Goal: Task Accomplishment & Management: Use online tool/utility

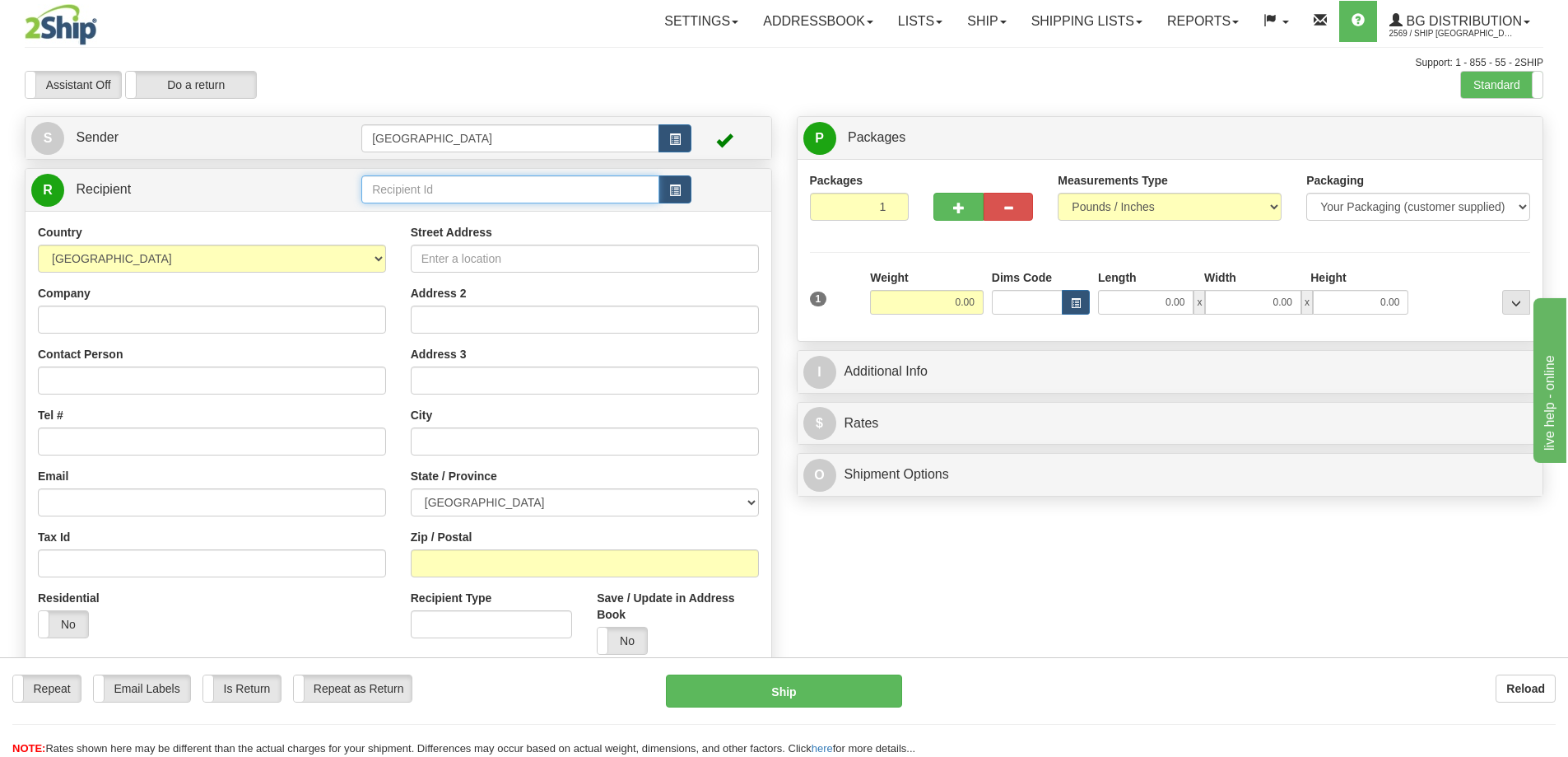
click at [419, 185] on input "text" at bounding box center [510, 190] width 298 height 28
click at [391, 215] on div "80081" at bounding box center [507, 215] width 283 height 18
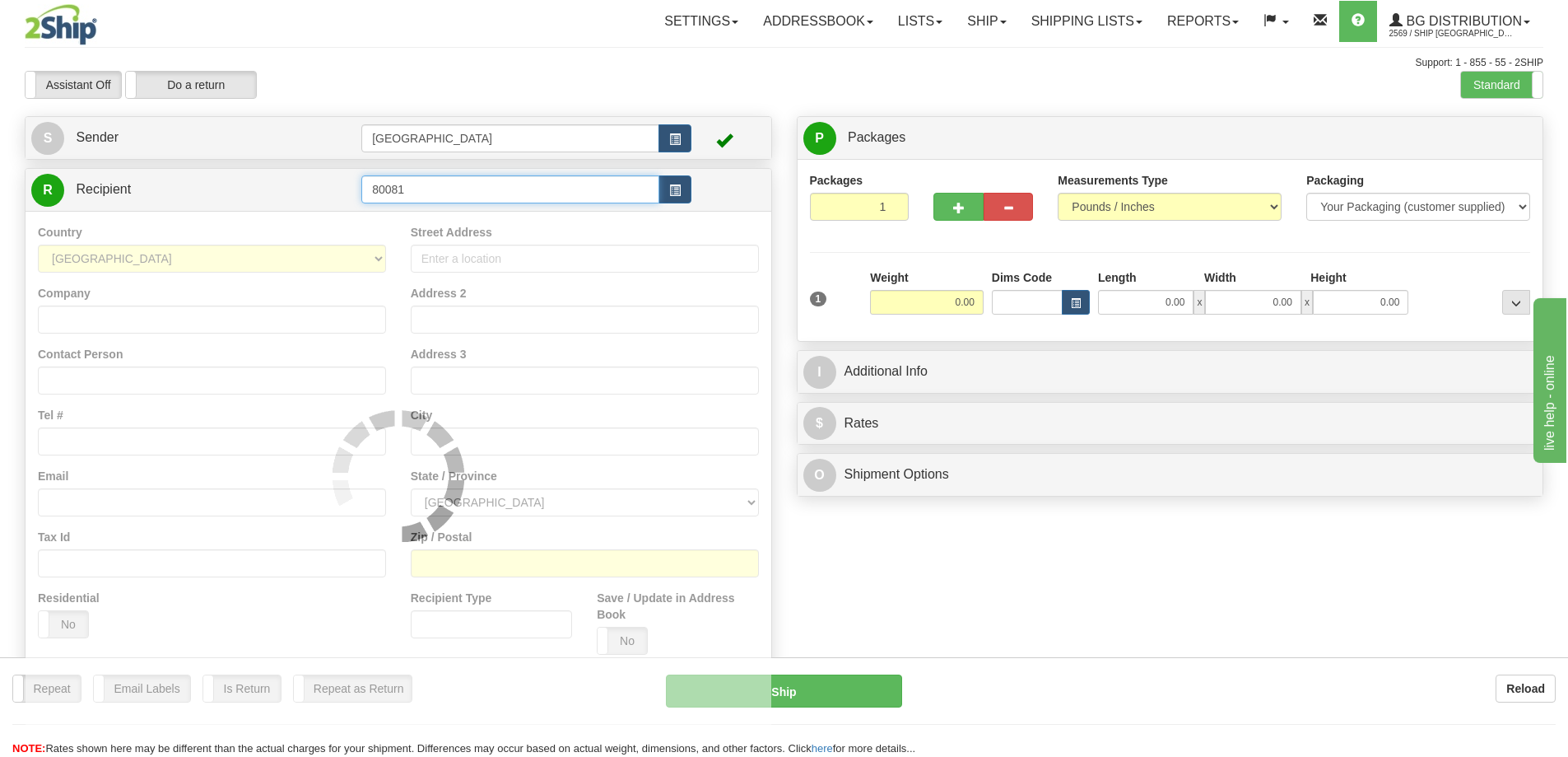
type input "80081"
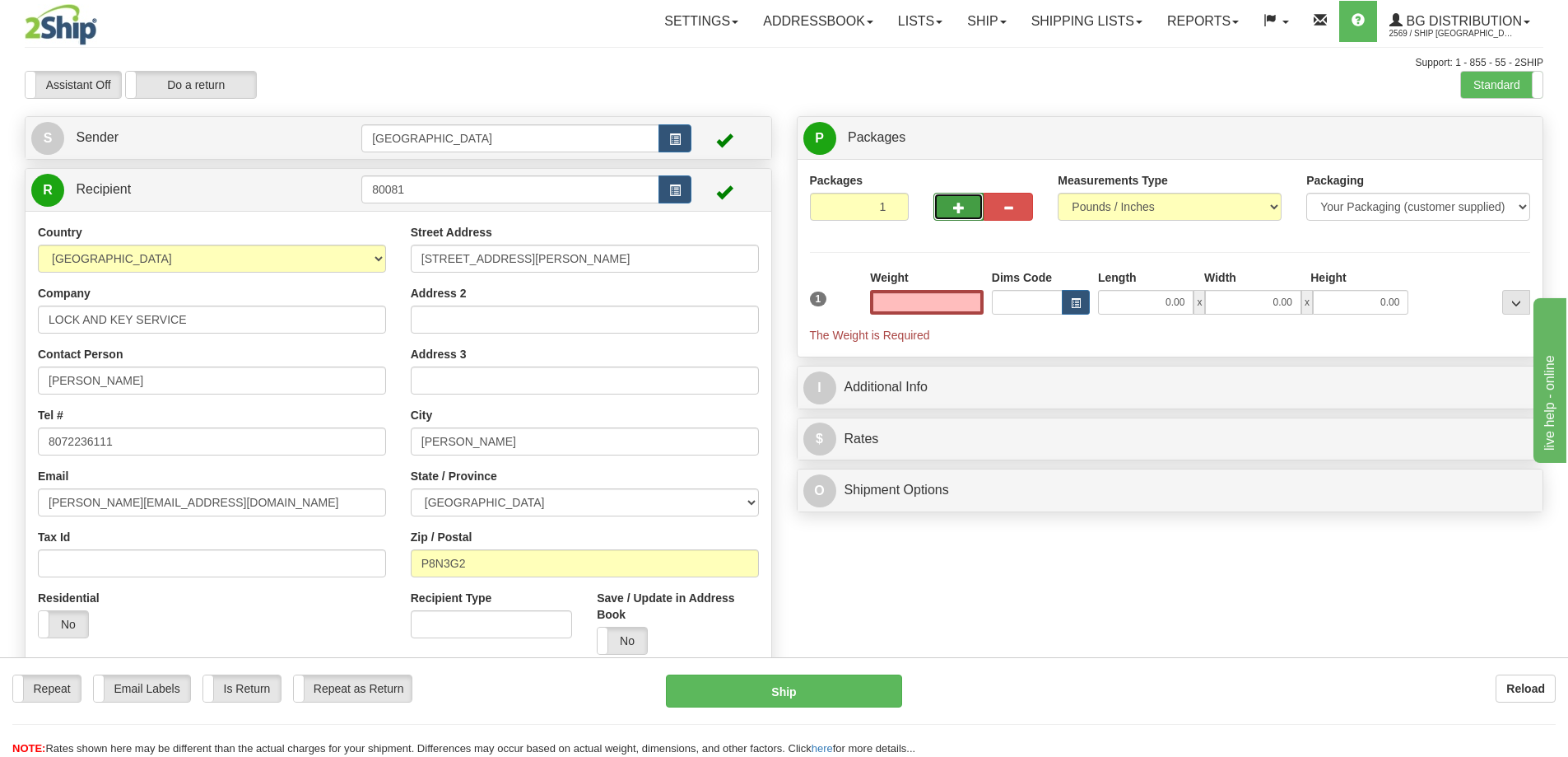
type input "0.00"
click at [960, 203] on span "button" at bounding box center [960, 208] width 12 height 11
type input "2"
click at [1489, 138] on span "Package Level" at bounding box center [1495, 139] width 65 height 12
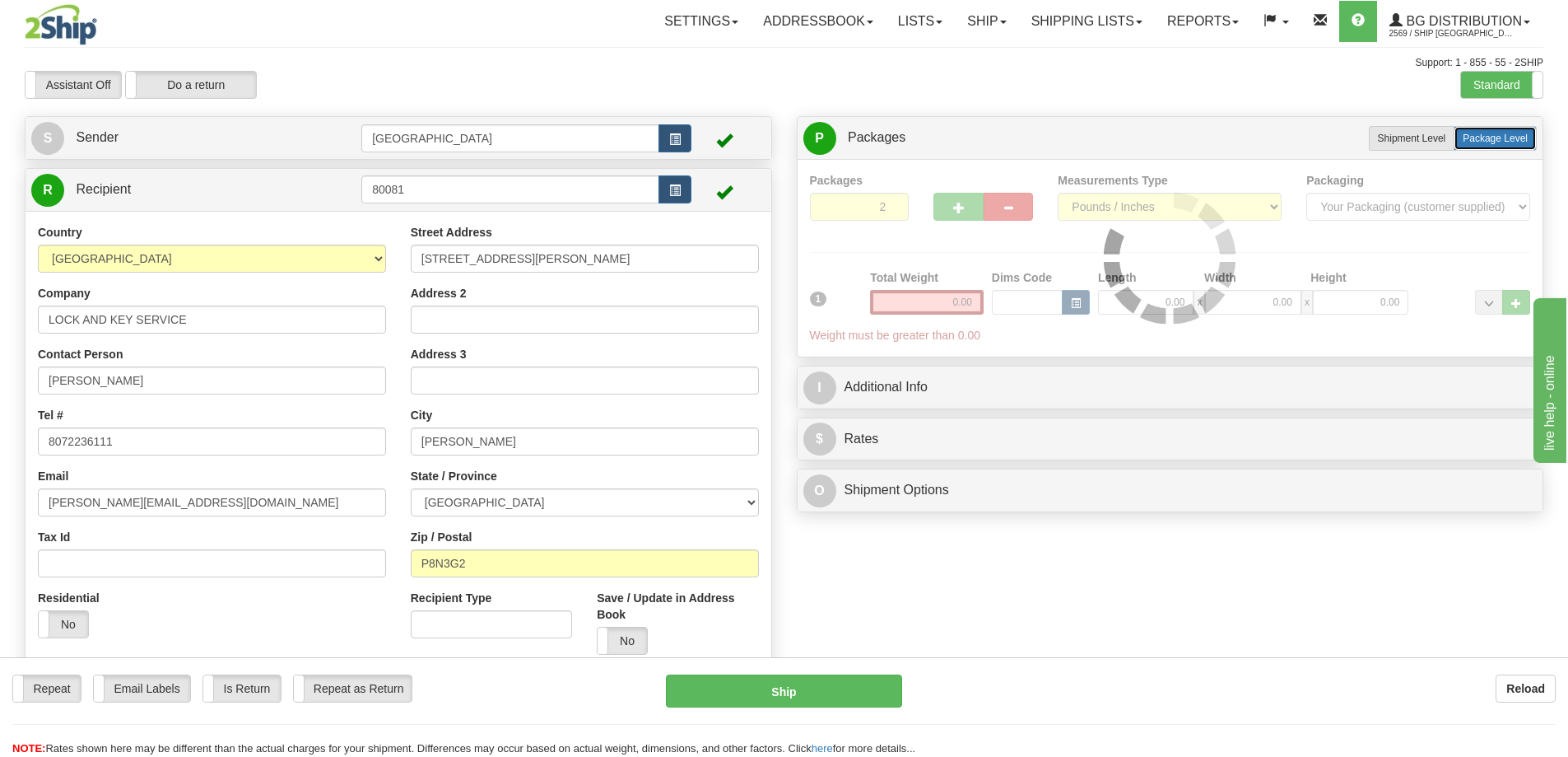
radio input "true"
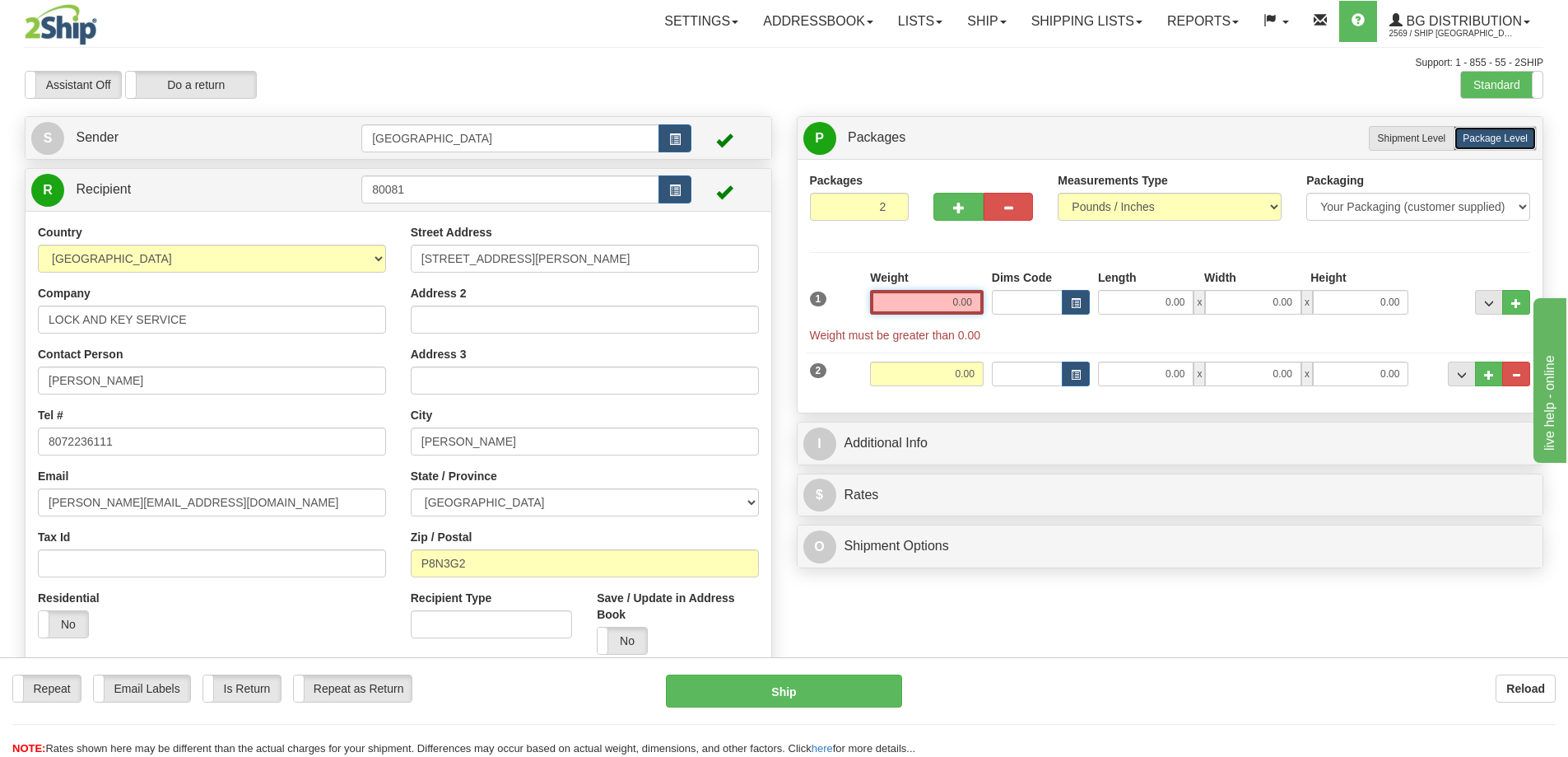
click at [973, 306] on input "0.00" at bounding box center [927, 302] width 114 height 25
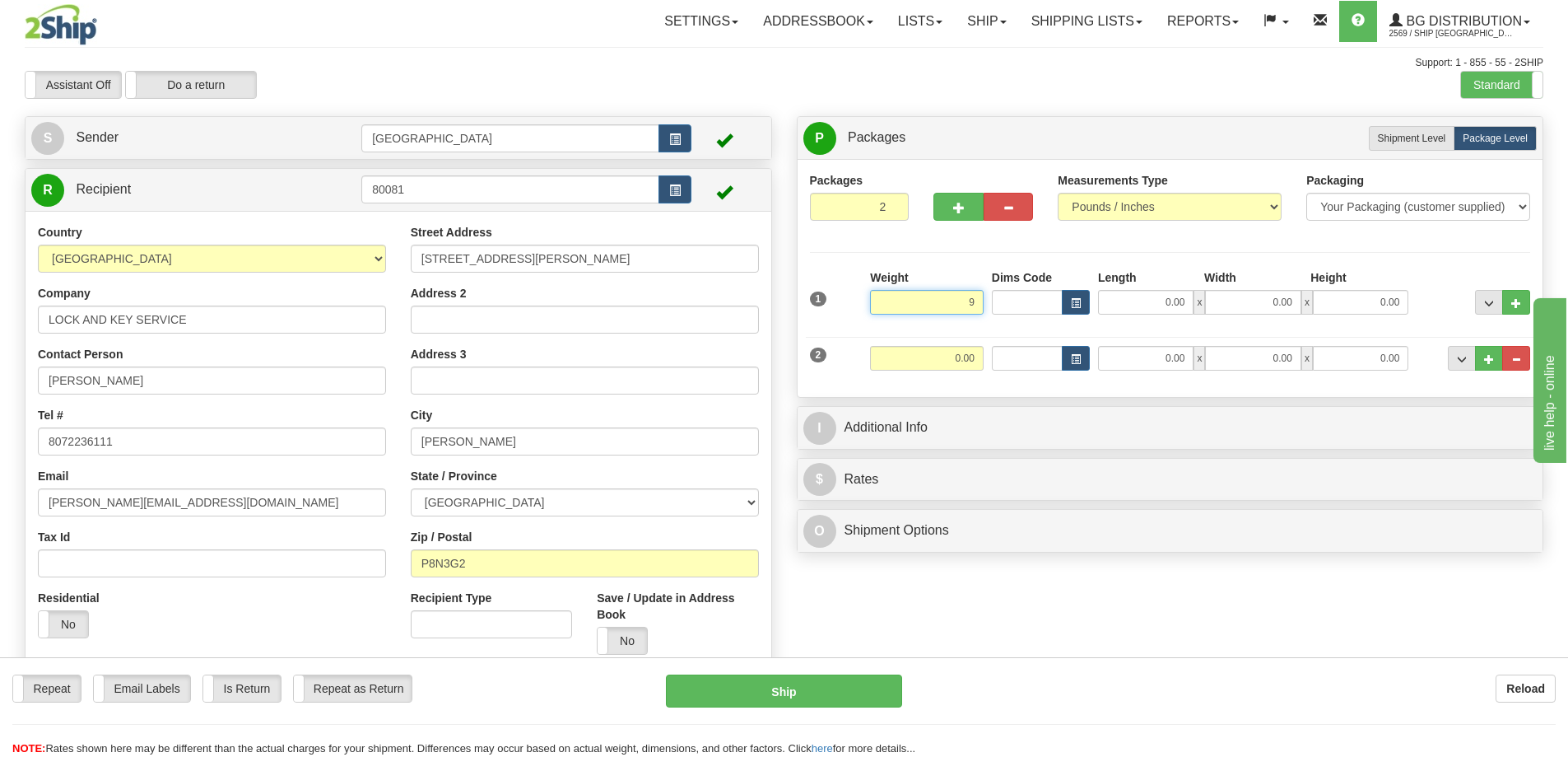
type input "9.00"
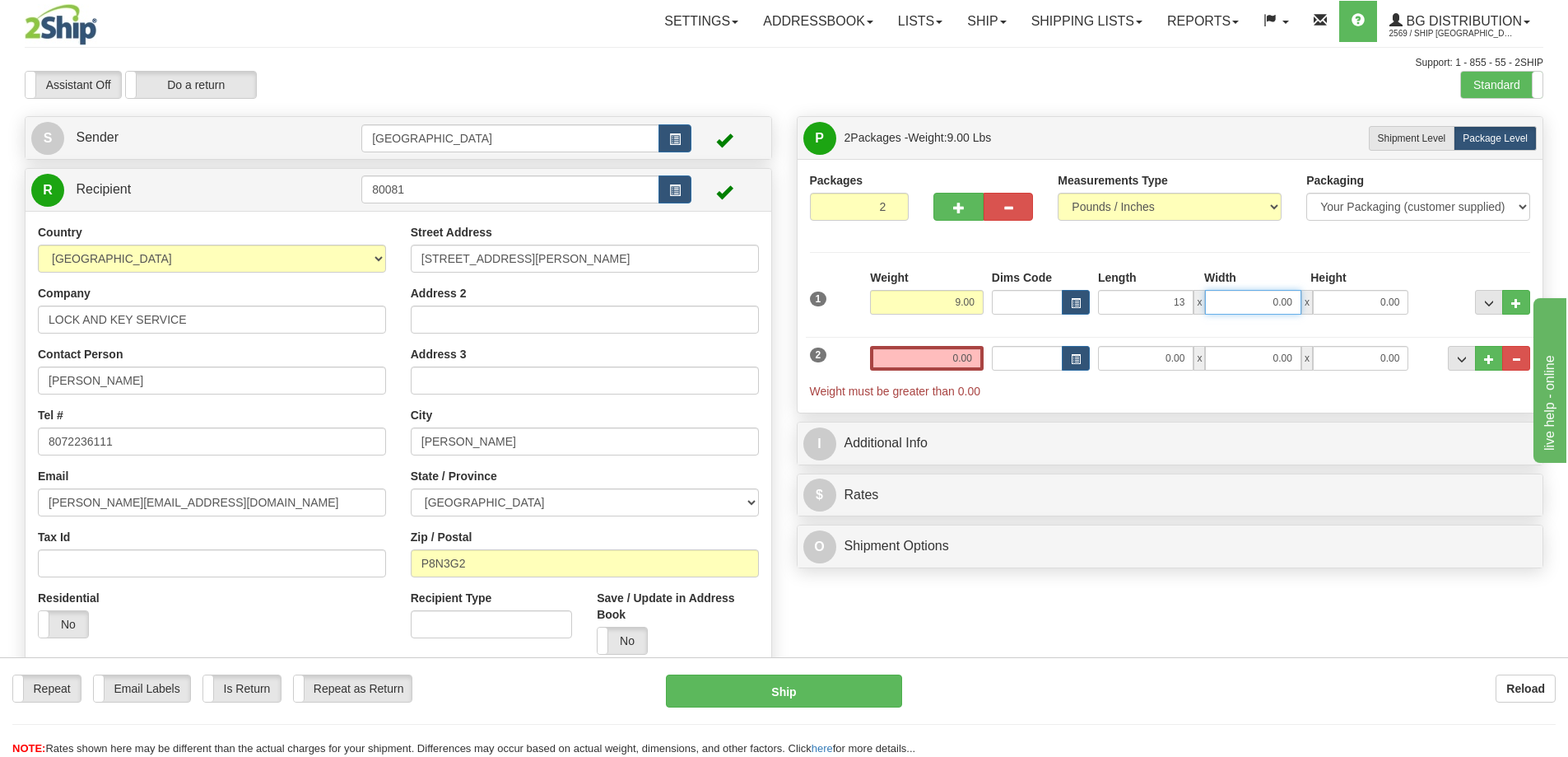
type input "13.00"
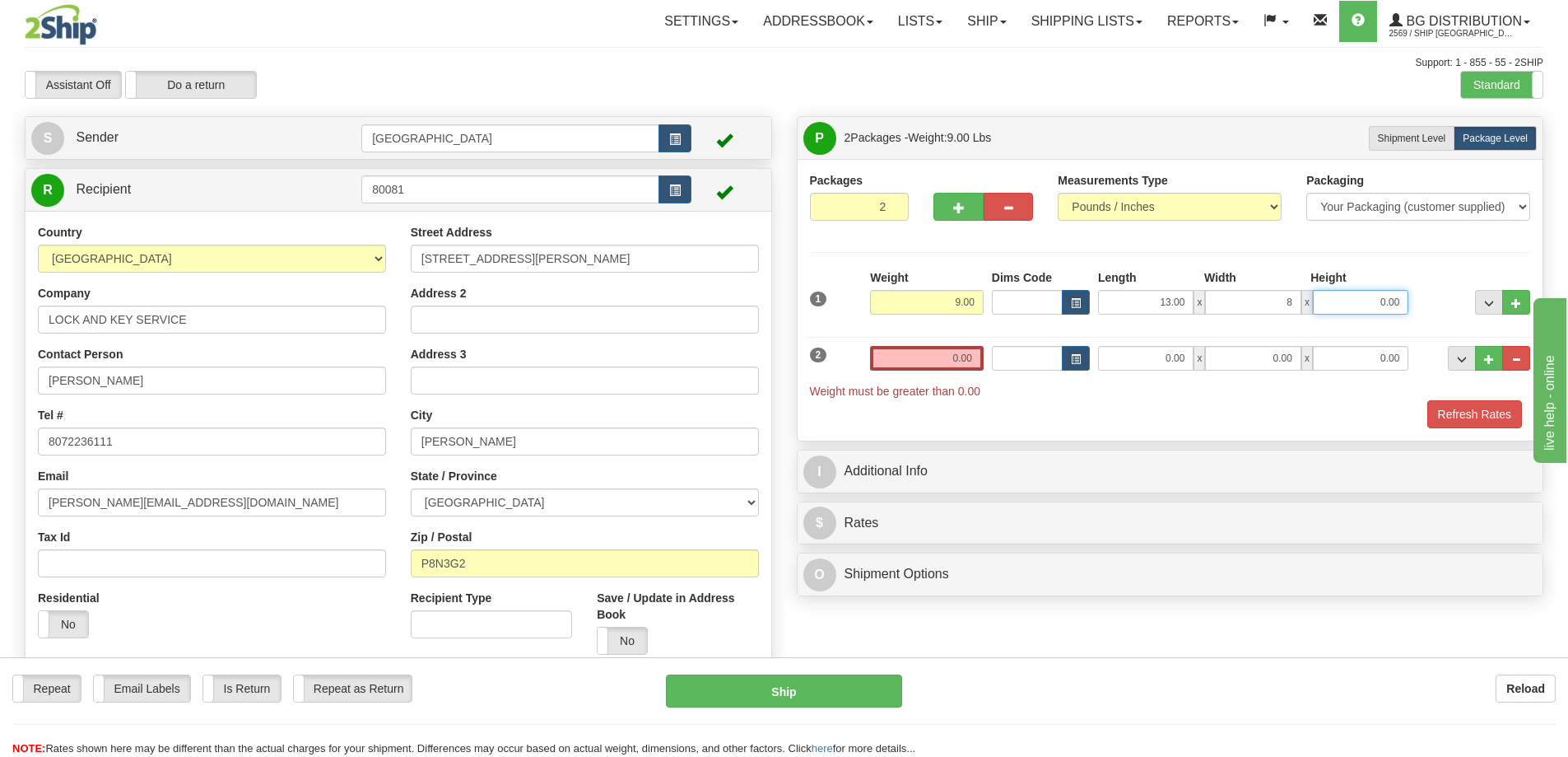
type input "8.00"
type input "5.00"
click at [976, 359] on input "0.00" at bounding box center [927, 358] width 114 height 25
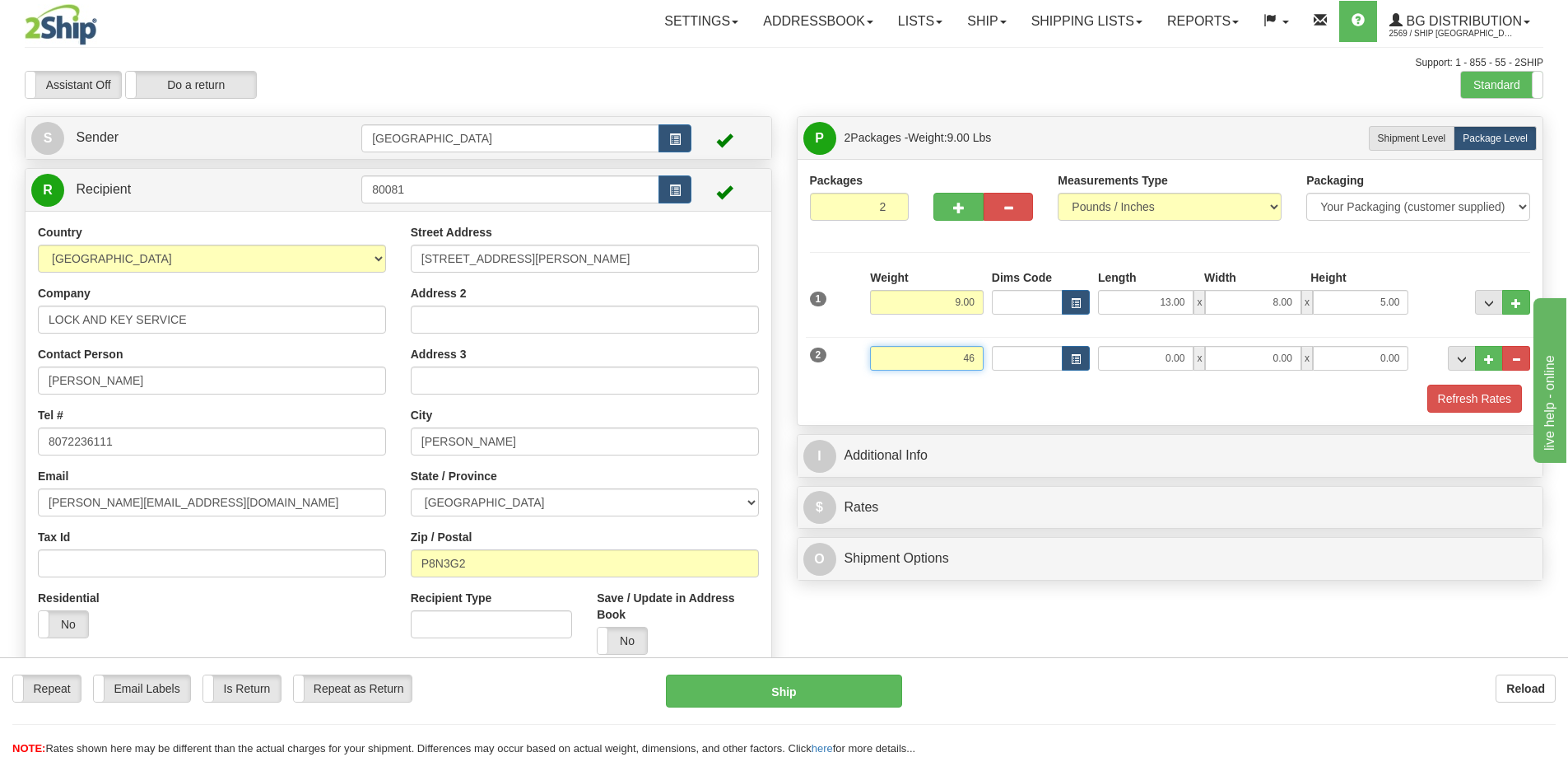
type input "46.00"
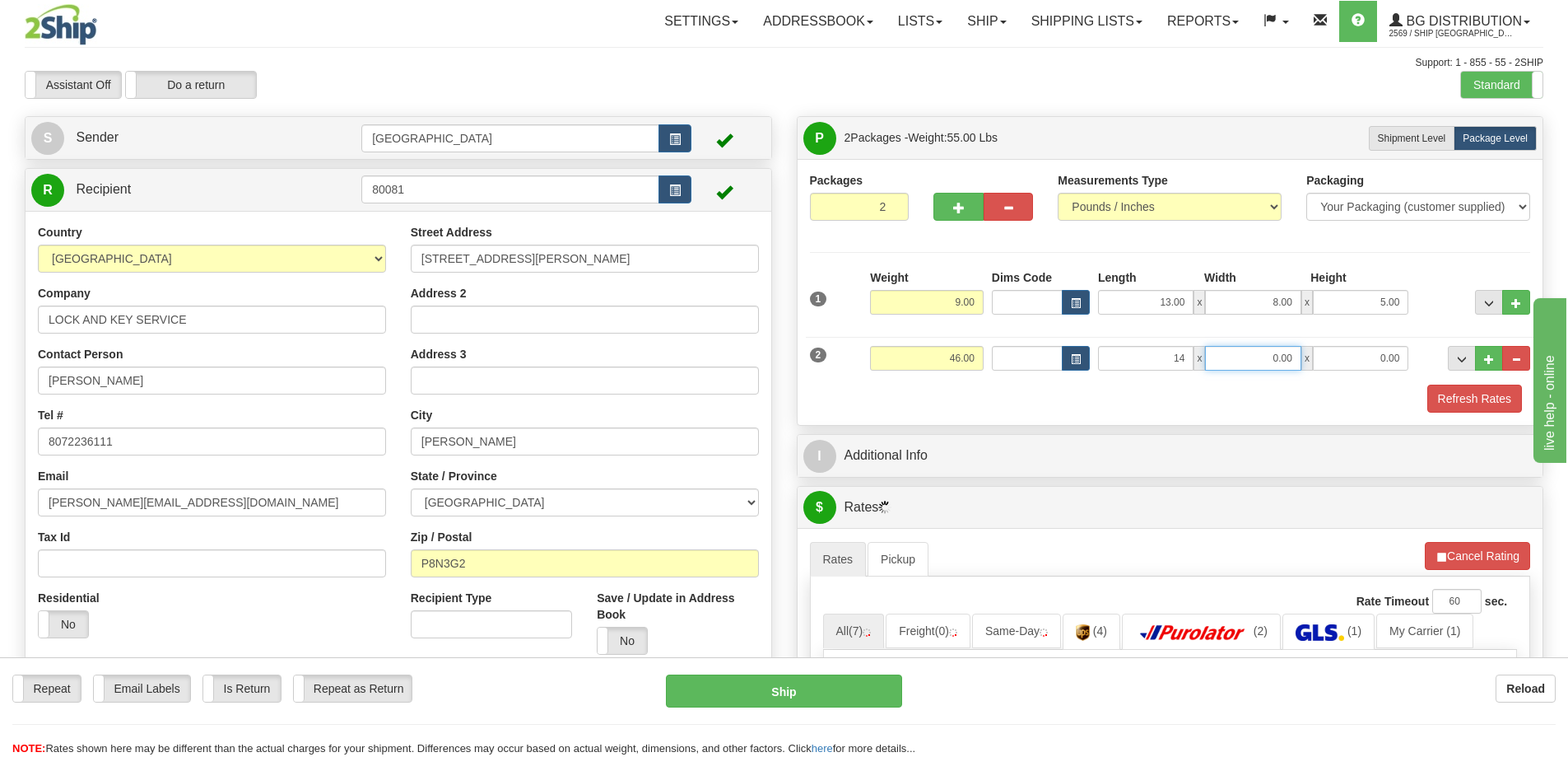
type input "14.00"
type input "9.00"
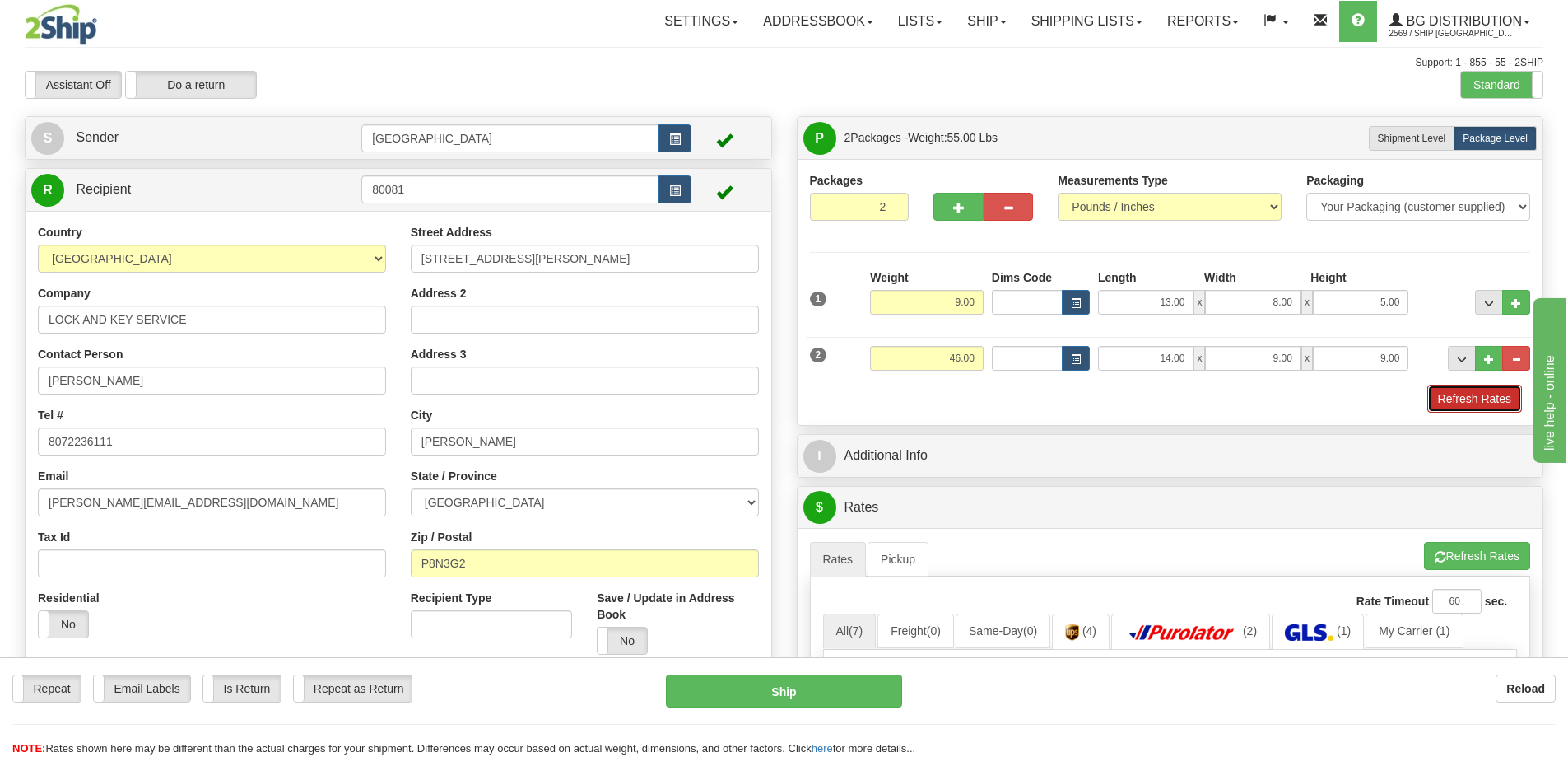
click at [1448, 395] on button "Refresh Rates" at bounding box center [1475, 398] width 95 height 28
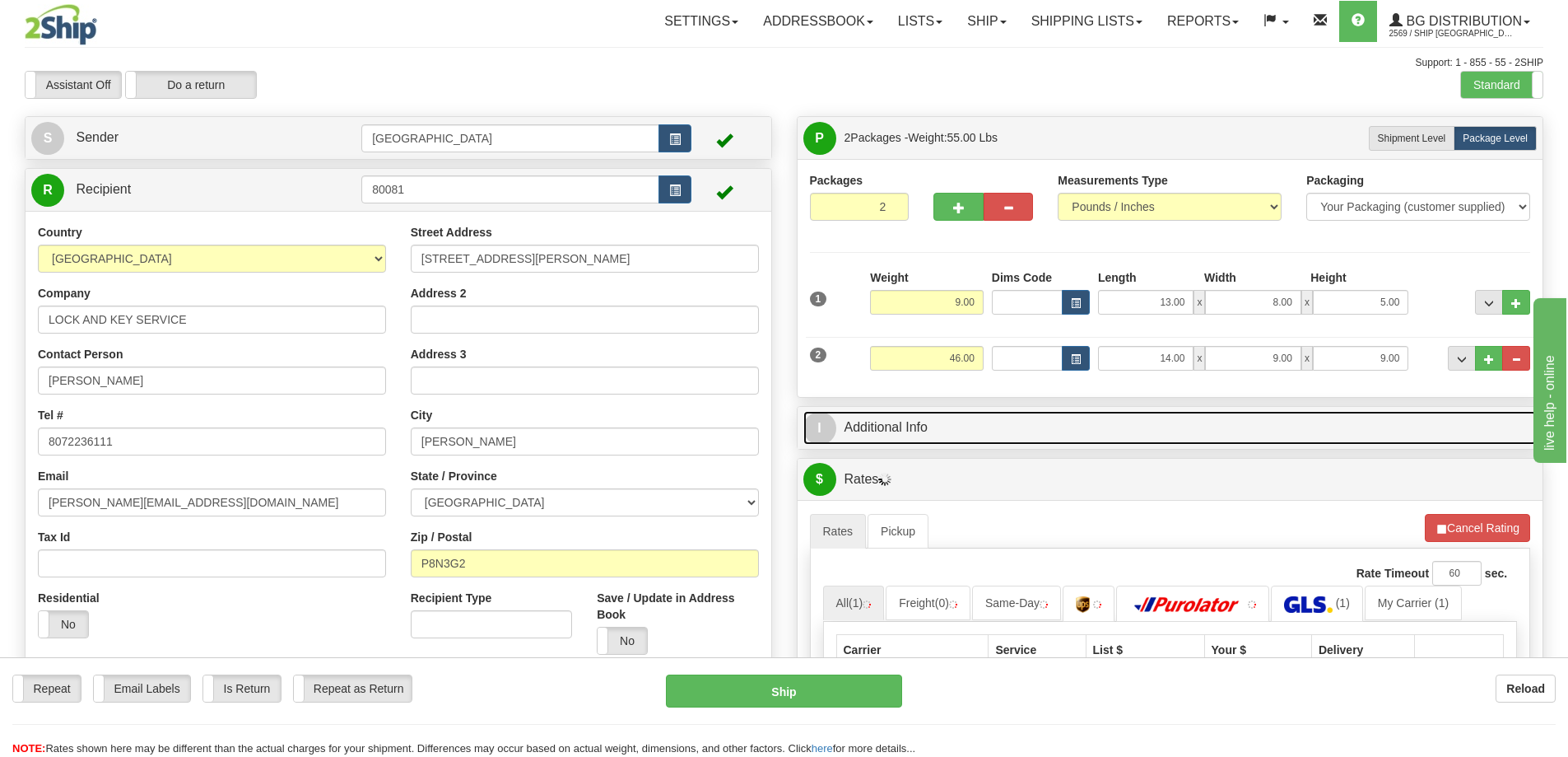
click at [1134, 433] on link "I Additional Info" at bounding box center [1171, 427] width 734 height 34
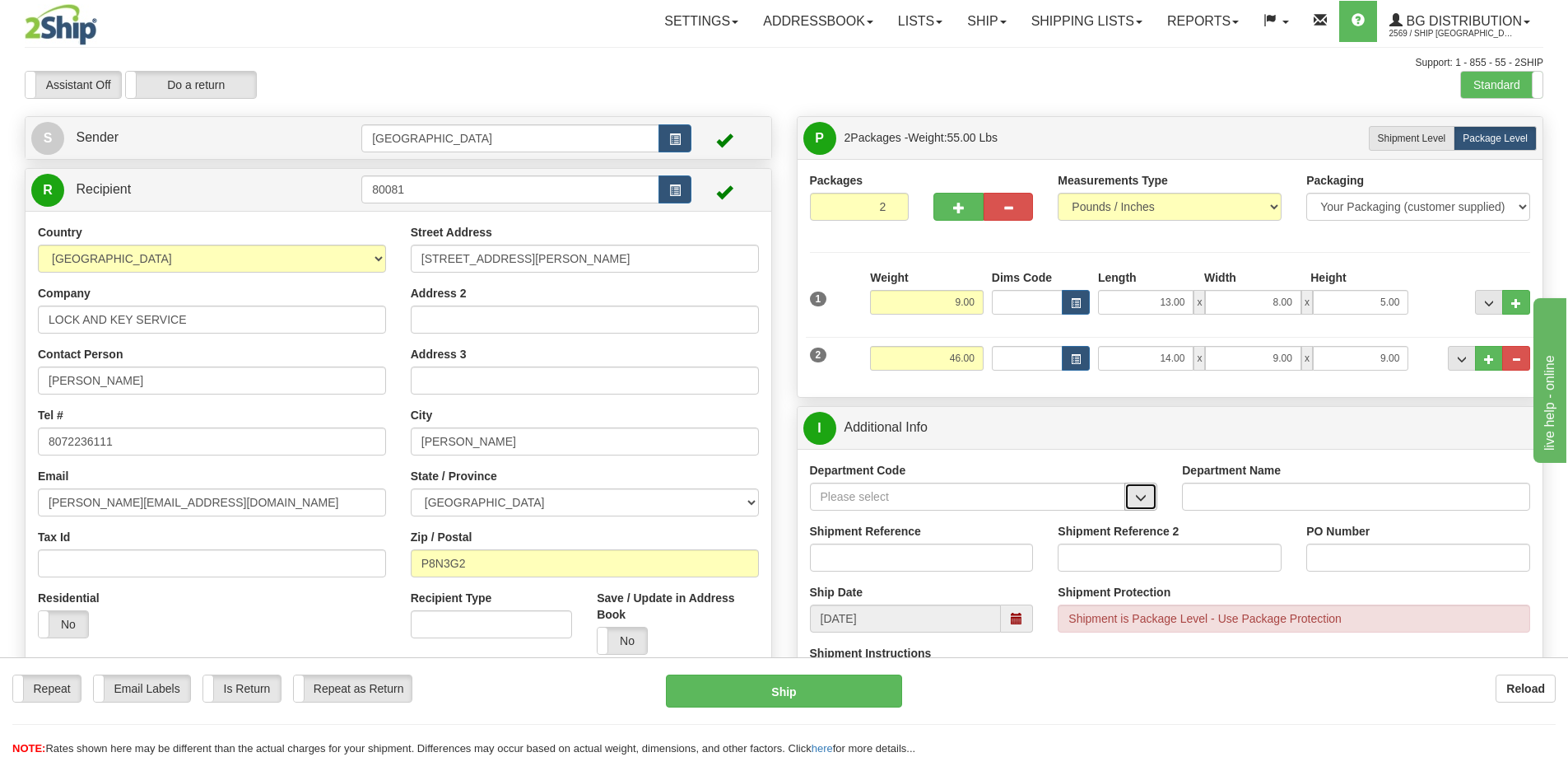
click at [1144, 499] on span "button" at bounding box center [1142, 497] width 12 height 11
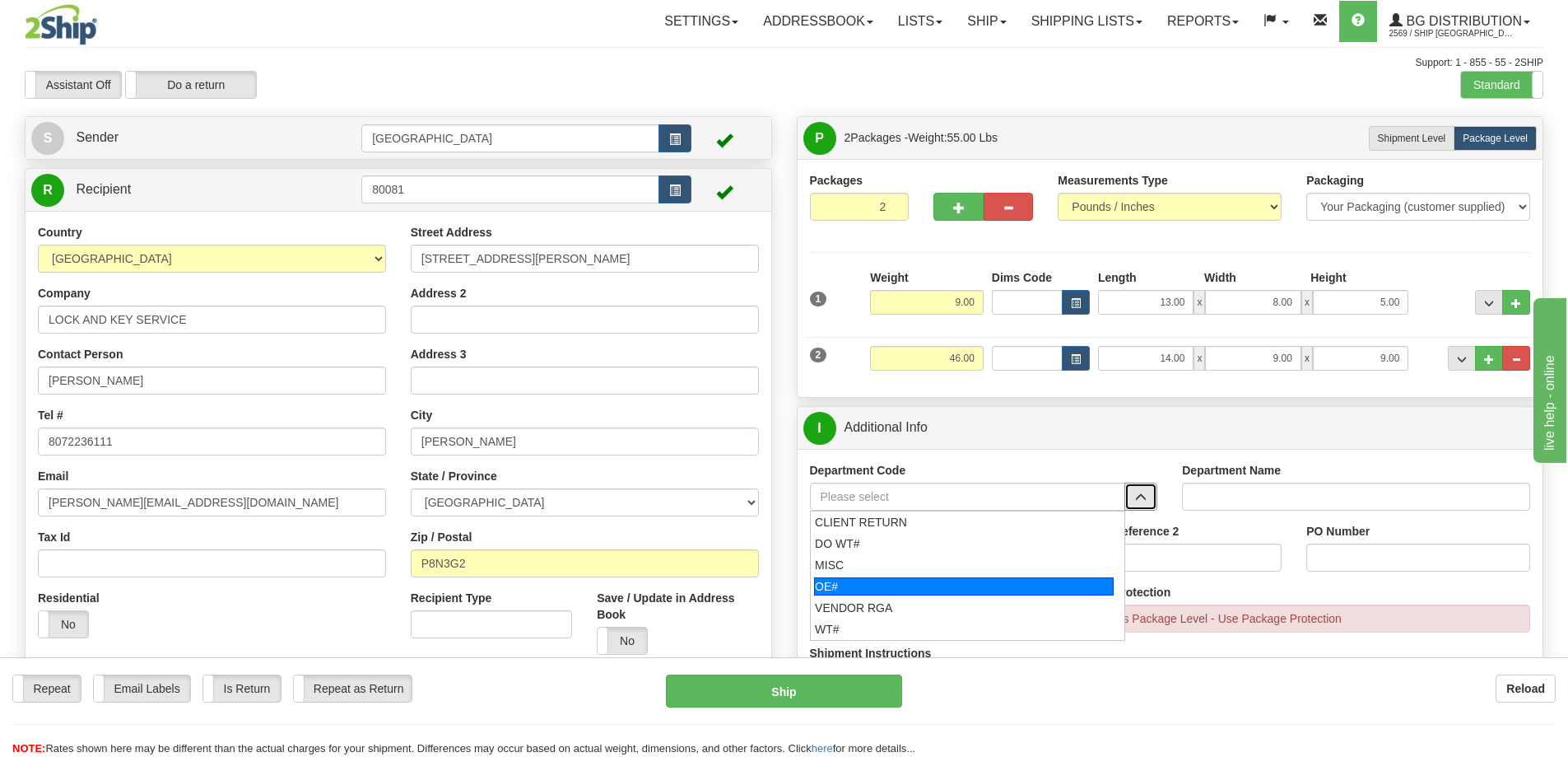
click at [976, 579] on div "OE#" at bounding box center [964, 586] width 300 height 18
type input "OE#"
type input "ORDERS"
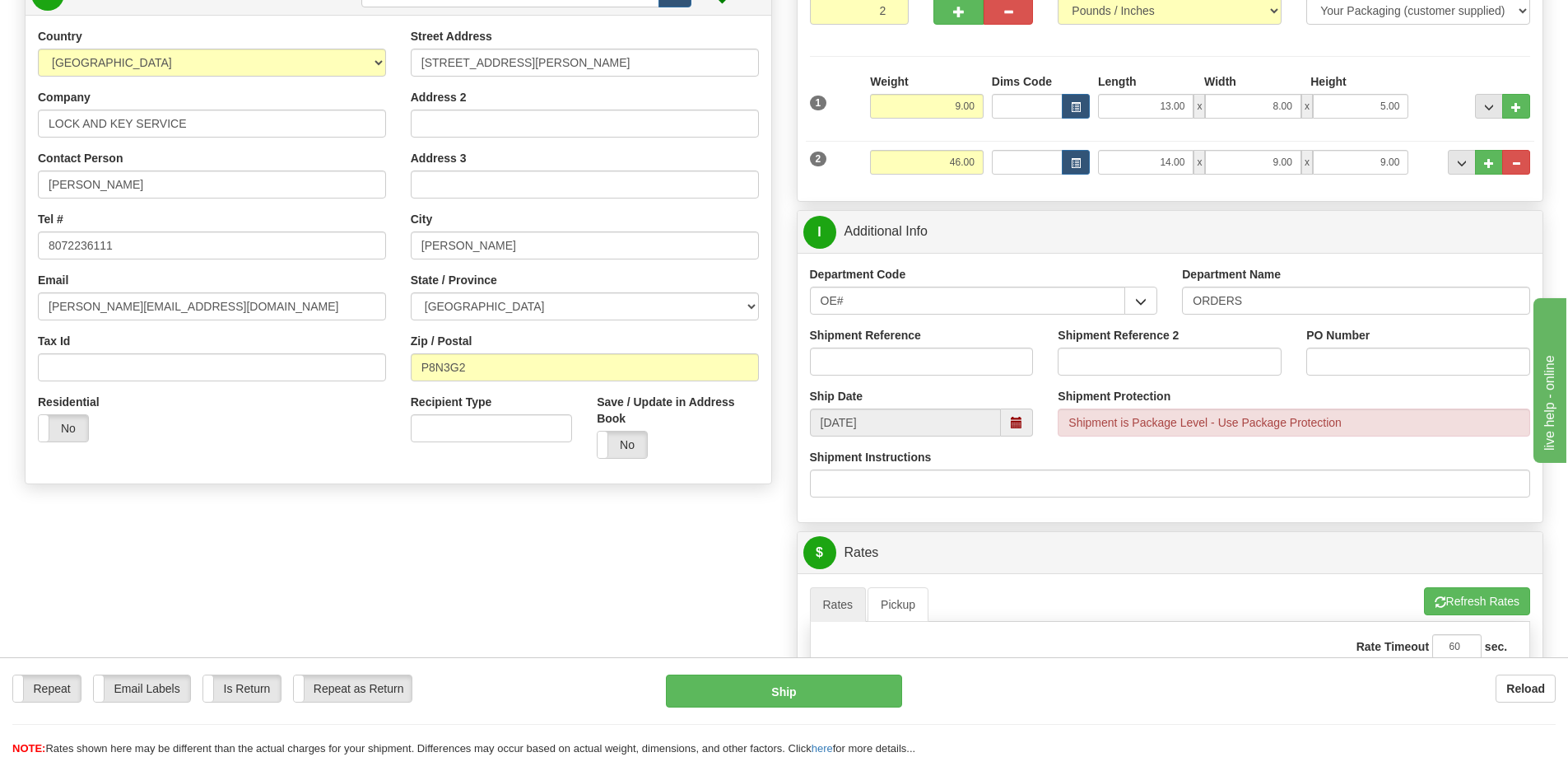
scroll to position [247, 0]
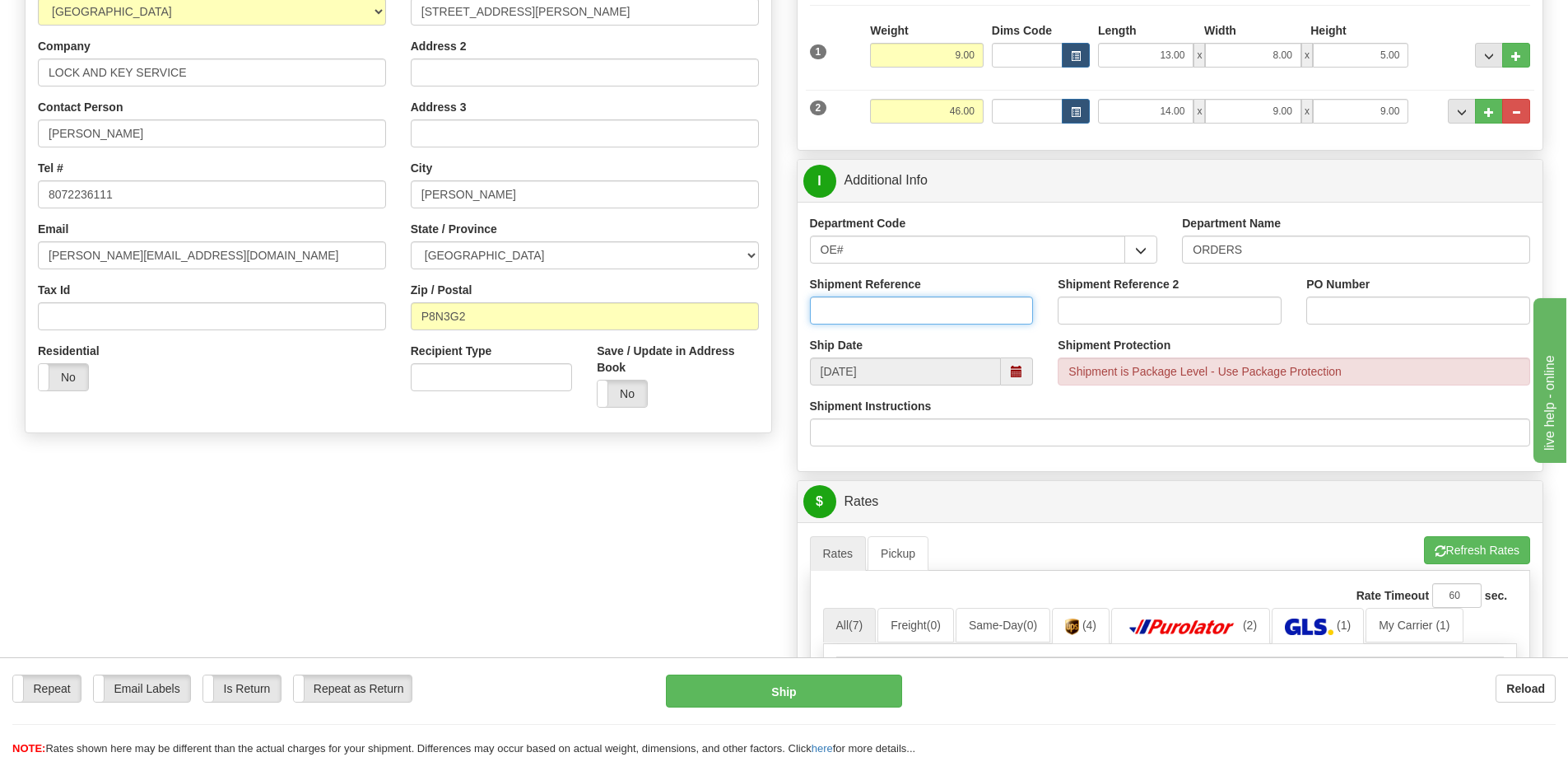
click at [945, 310] on input "Shipment Reference" at bounding box center [922, 311] width 224 height 28
click at [952, 309] on input "90037372-00" at bounding box center [922, 311] width 224 height 28
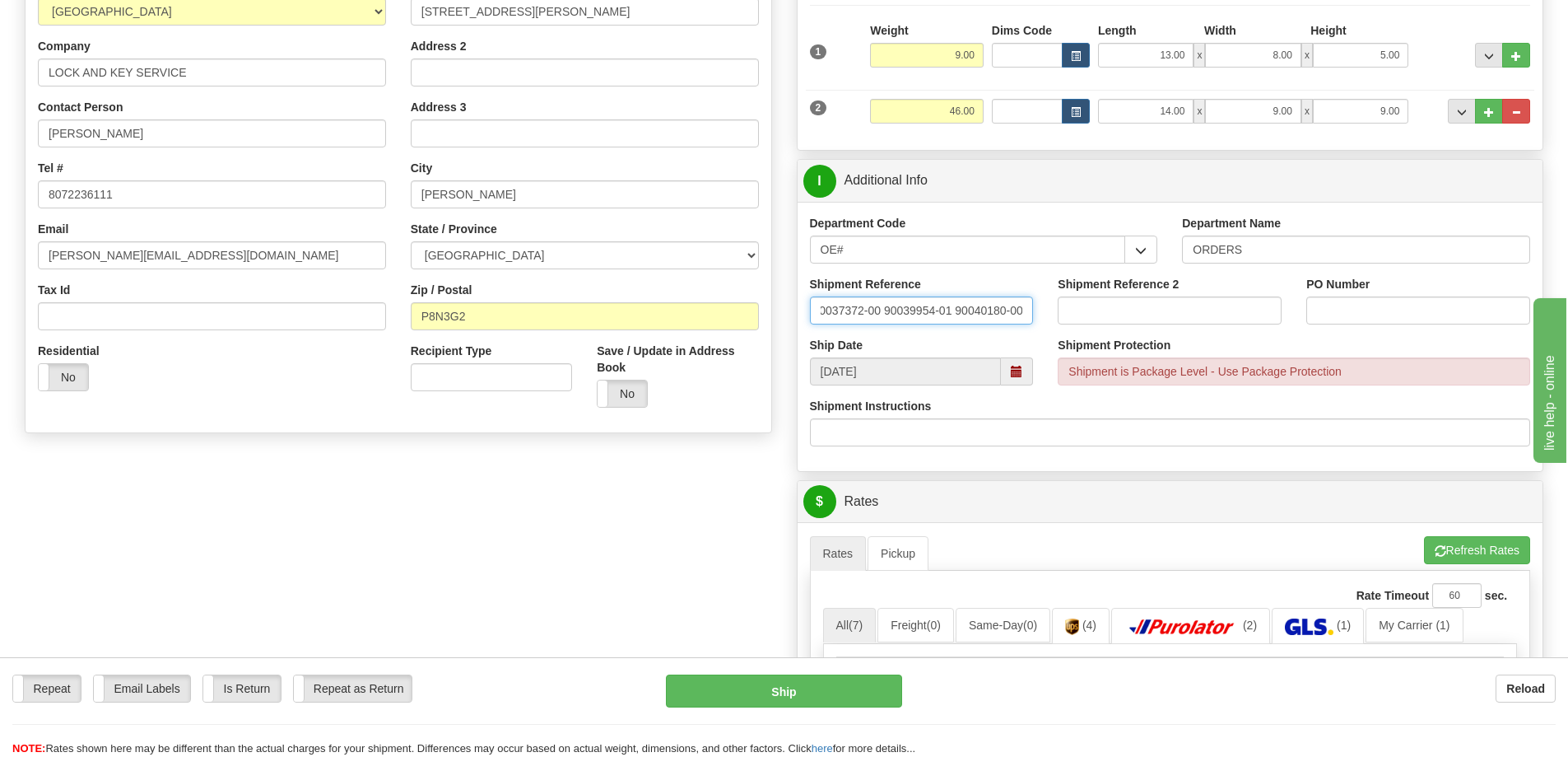
type input "90037372-00 90039954-01 90040180-00"
click at [1346, 315] on input "PO Number" at bounding box center [1418, 311] width 224 height 28
type input "TAYLOR"
click at [1311, 332] on div "PO Number TAYLOR" at bounding box center [1418, 306] width 249 height 61
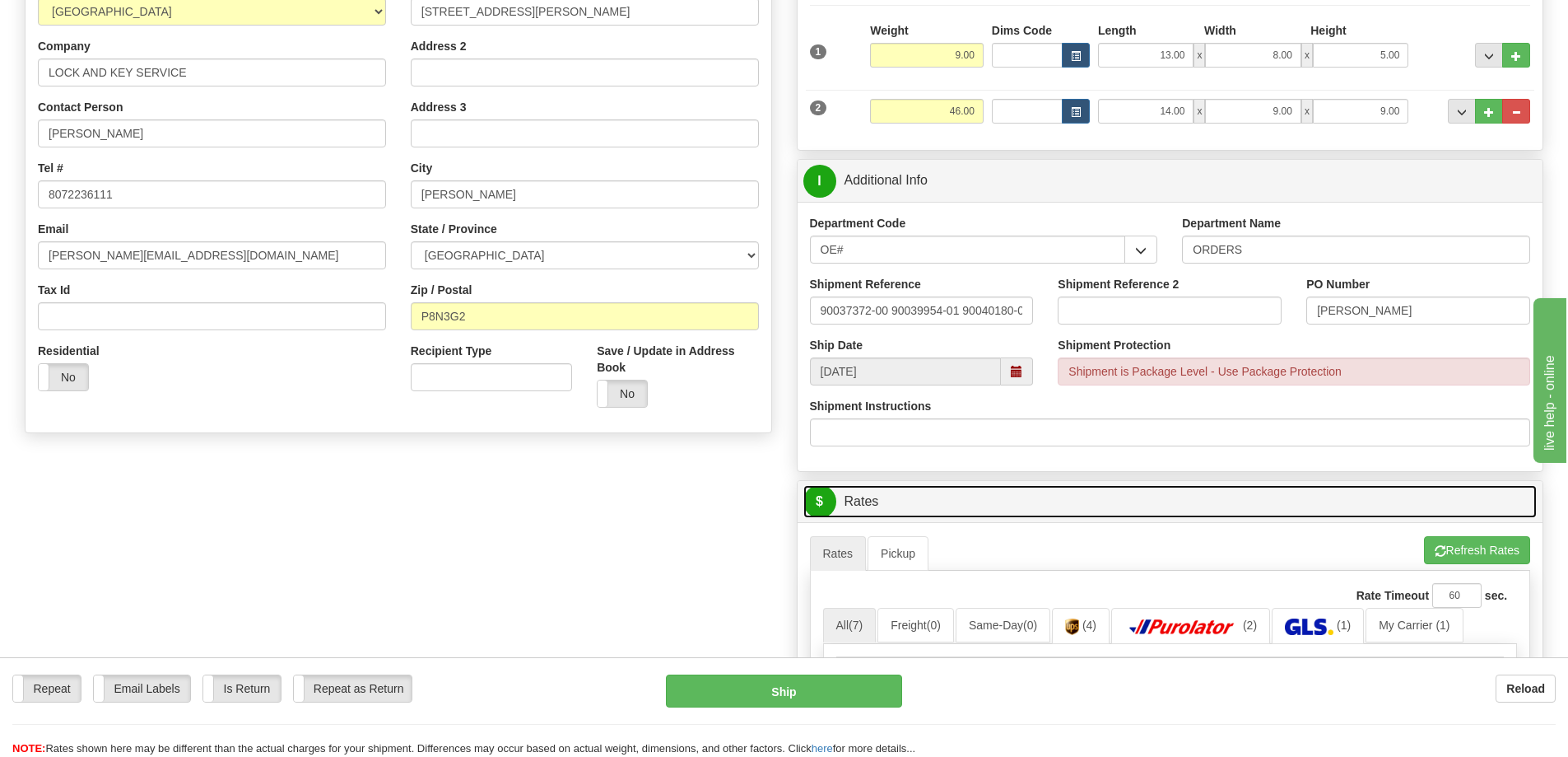
drag, startPoint x: 984, startPoint y: 413, endPoint x: 959, endPoint y: 496, distance: 86.7
click at [959, 496] on link "$ Rates" at bounding box center [1171, 502] width 734 height 34
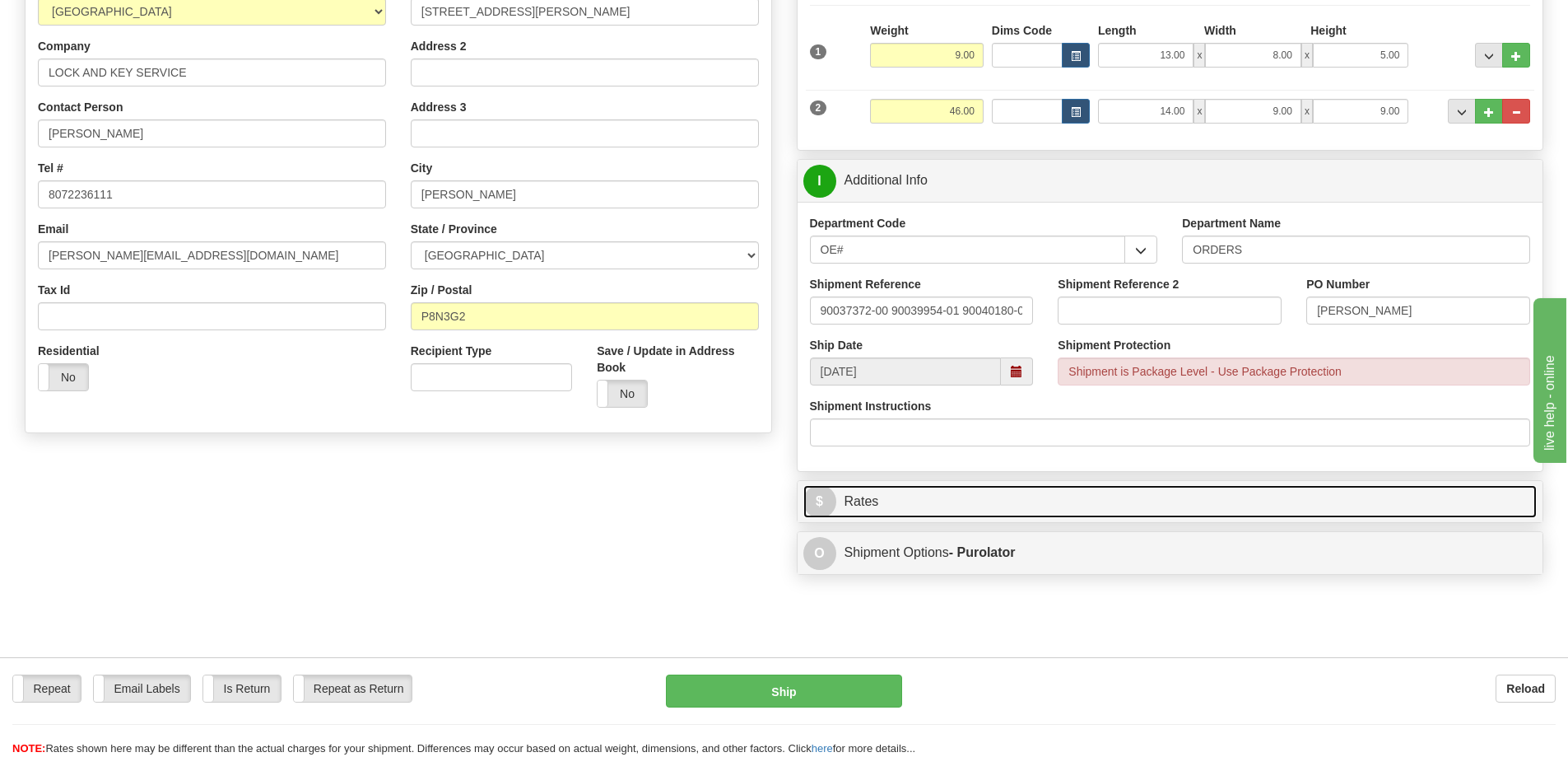
click at [959, 496] on link "$ Rates" at bounding box center [1171, 502] width 734 height 34
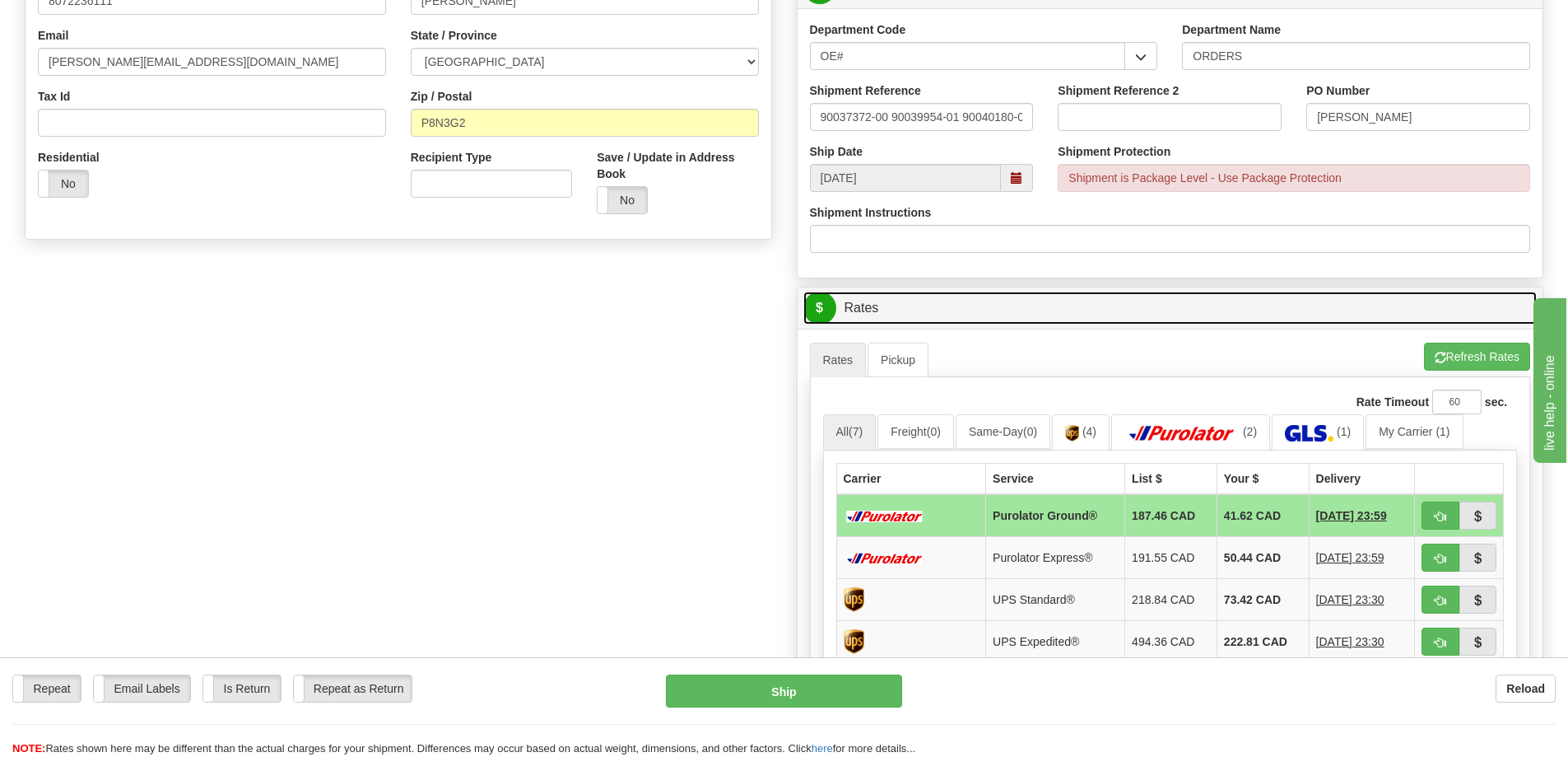
scroll to position [576, 0]
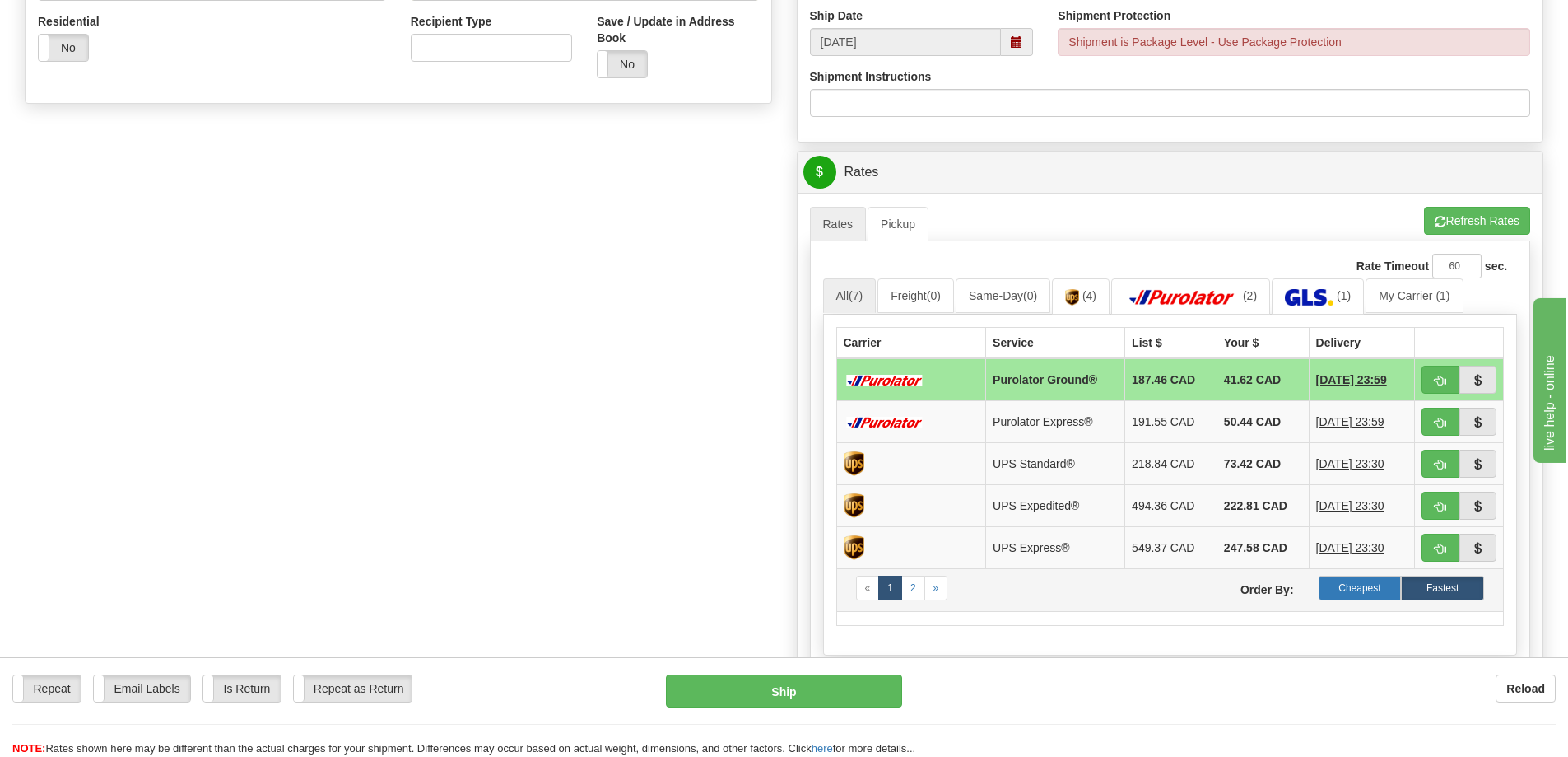
click at [1351, 583] on label "Cheapest" at bounding box center [1360, 587] width 83 height 25
click at [1442, 378] on span "button" at bounding box center [1441, 380] width 12 height 11
type input "260"
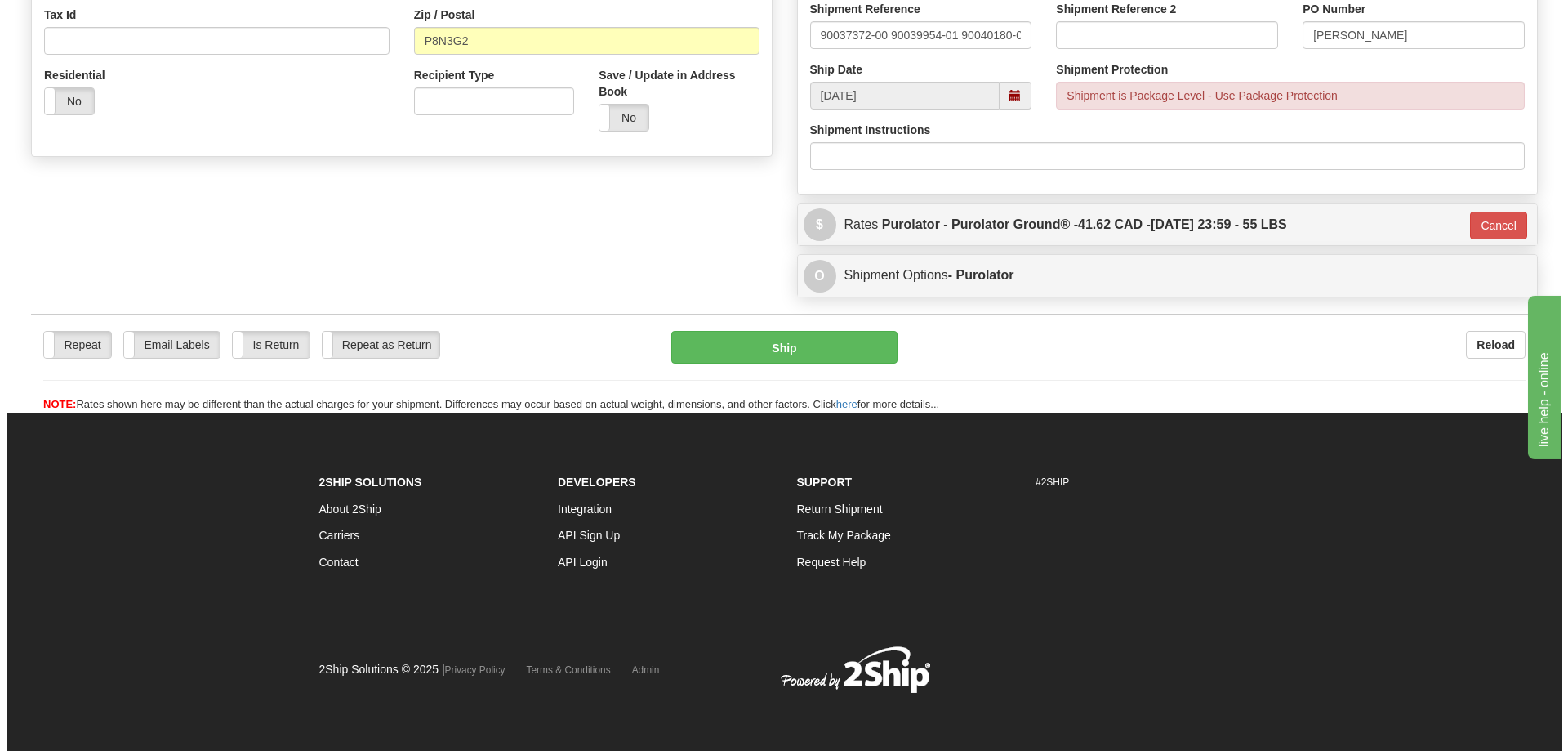
scroll to position [518, 0]
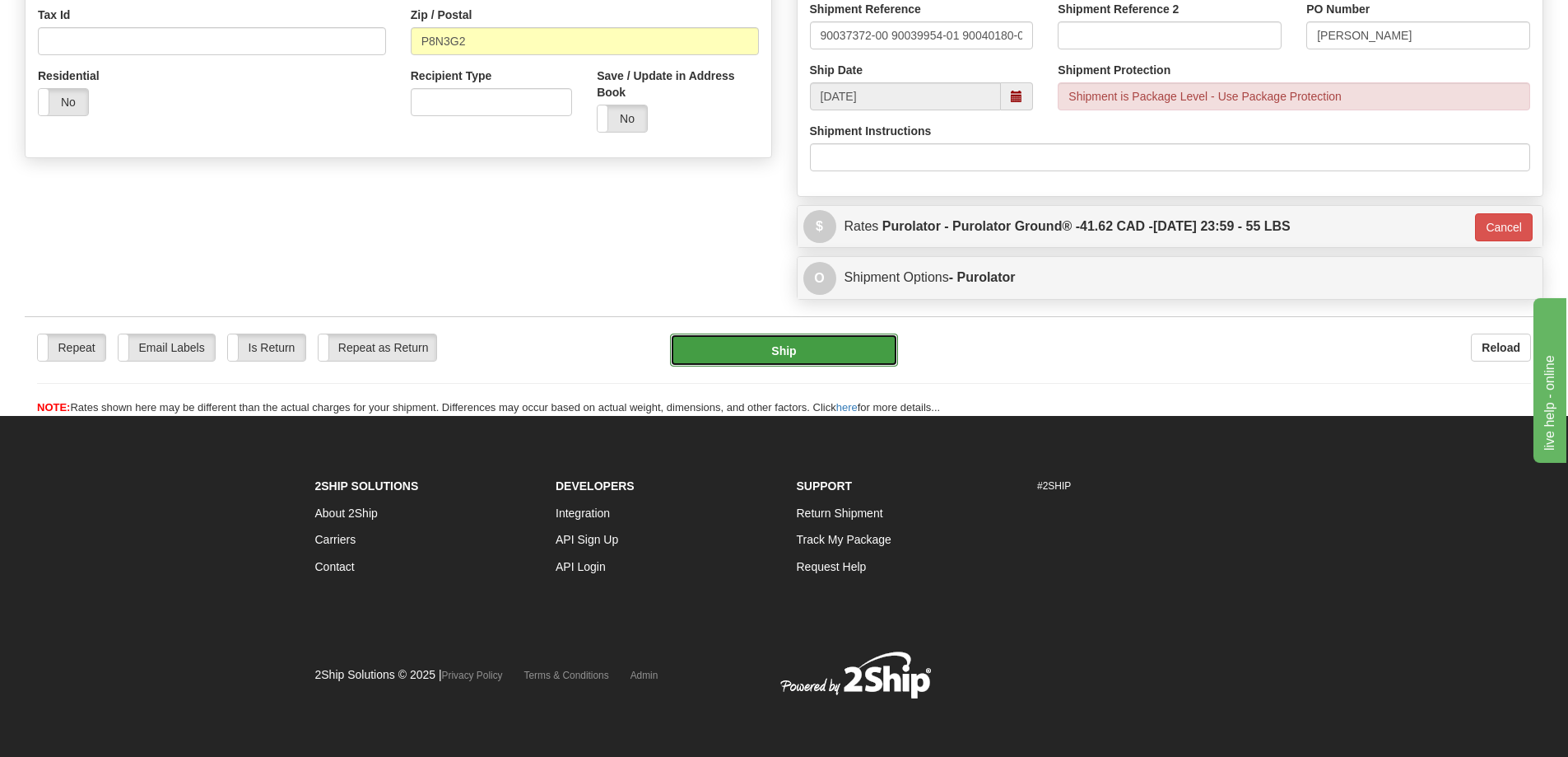
click at [874, 353] on button "Ship" at bounding box center [784, 350] width 228 height 33
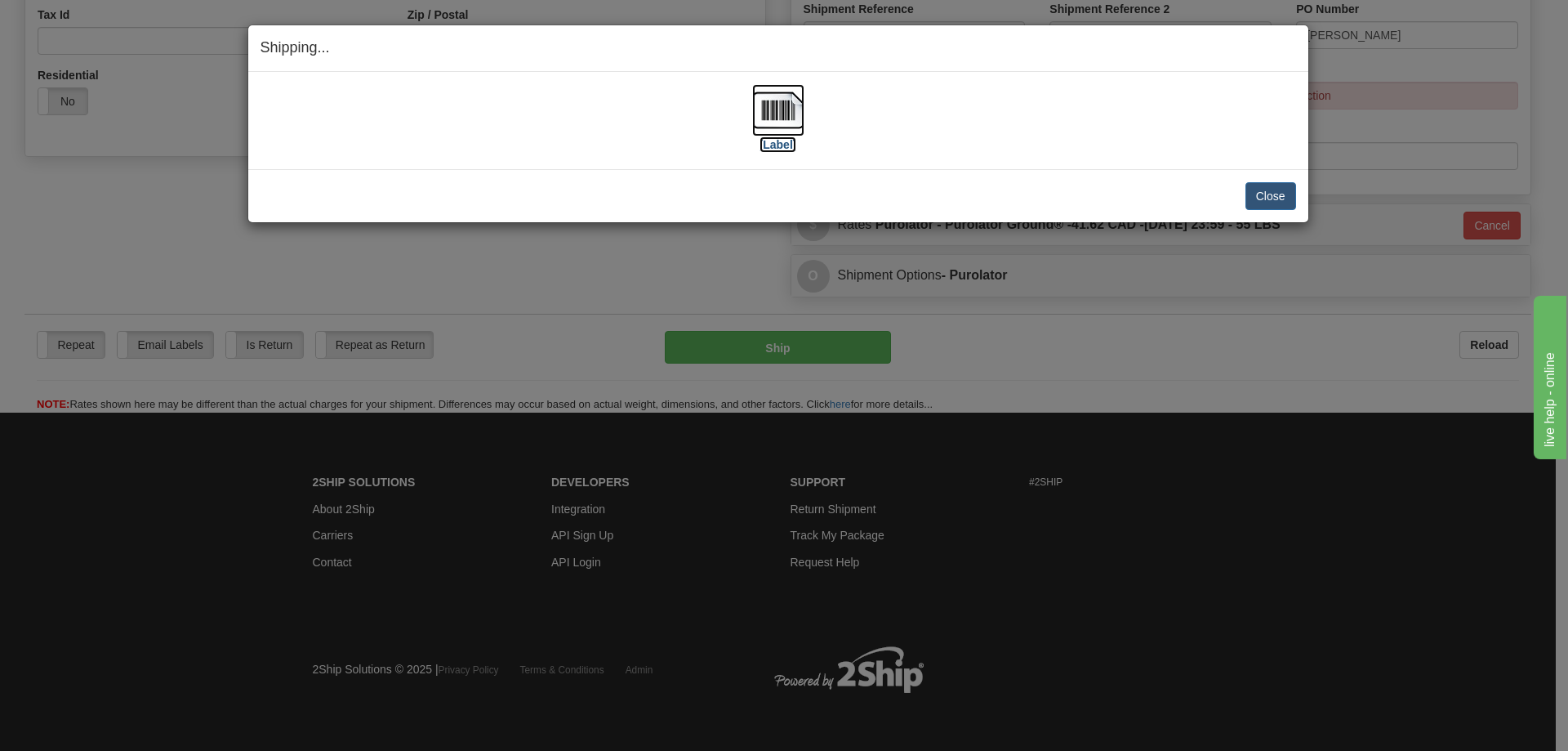
click at [772, 148] on label "[Label]" at bounding box center [779, 145] width 38 height 16
click at [1271, 195] on button "Close" at bounding box center [1270, 196] width 51 height 28
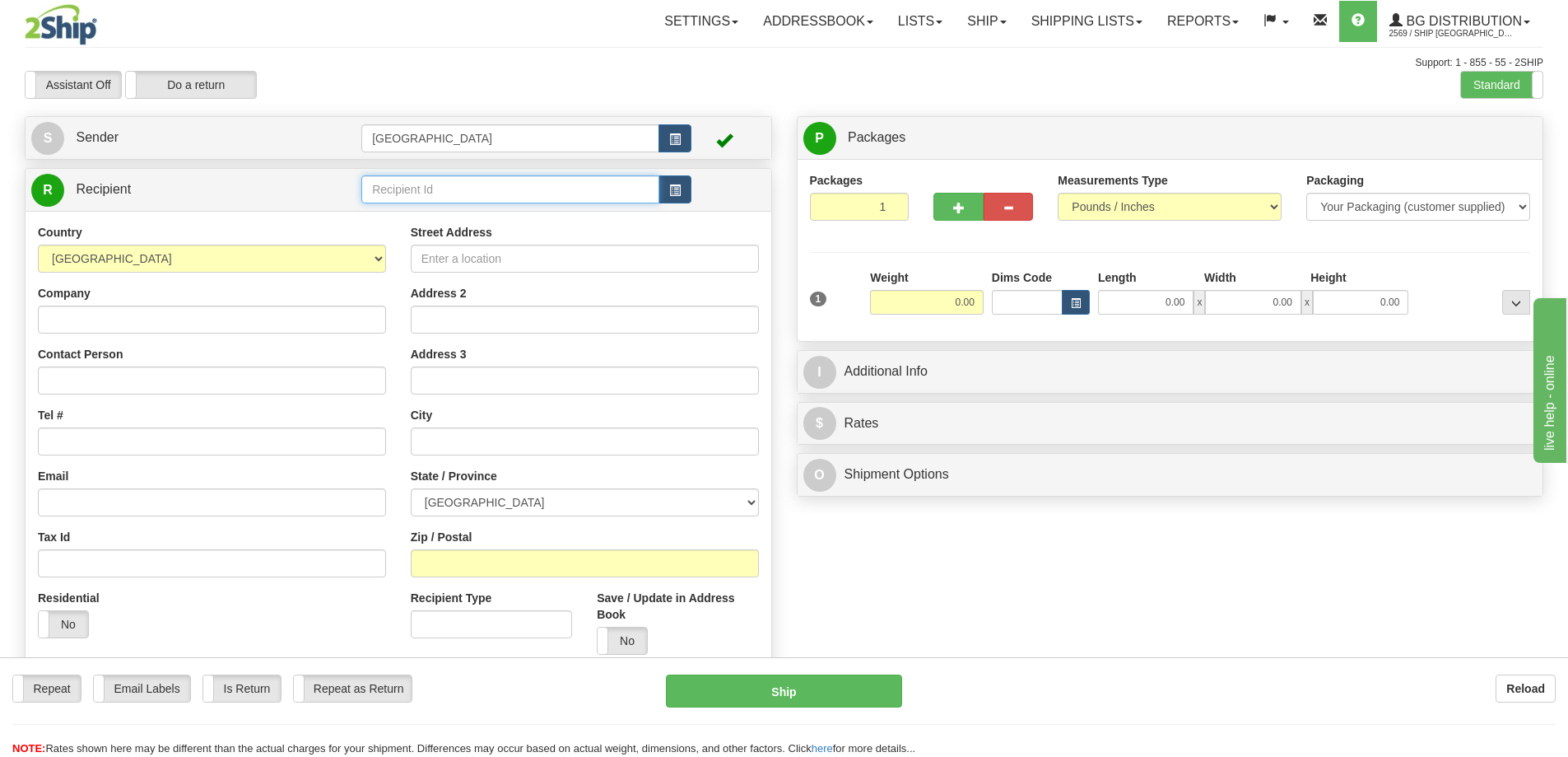
click at [405, 199] on input "text" at bounding box center [510, 190] width 298 height 28
click at [396, 212] on div "80004" at bounding box center [507, 215] width 283 height 18
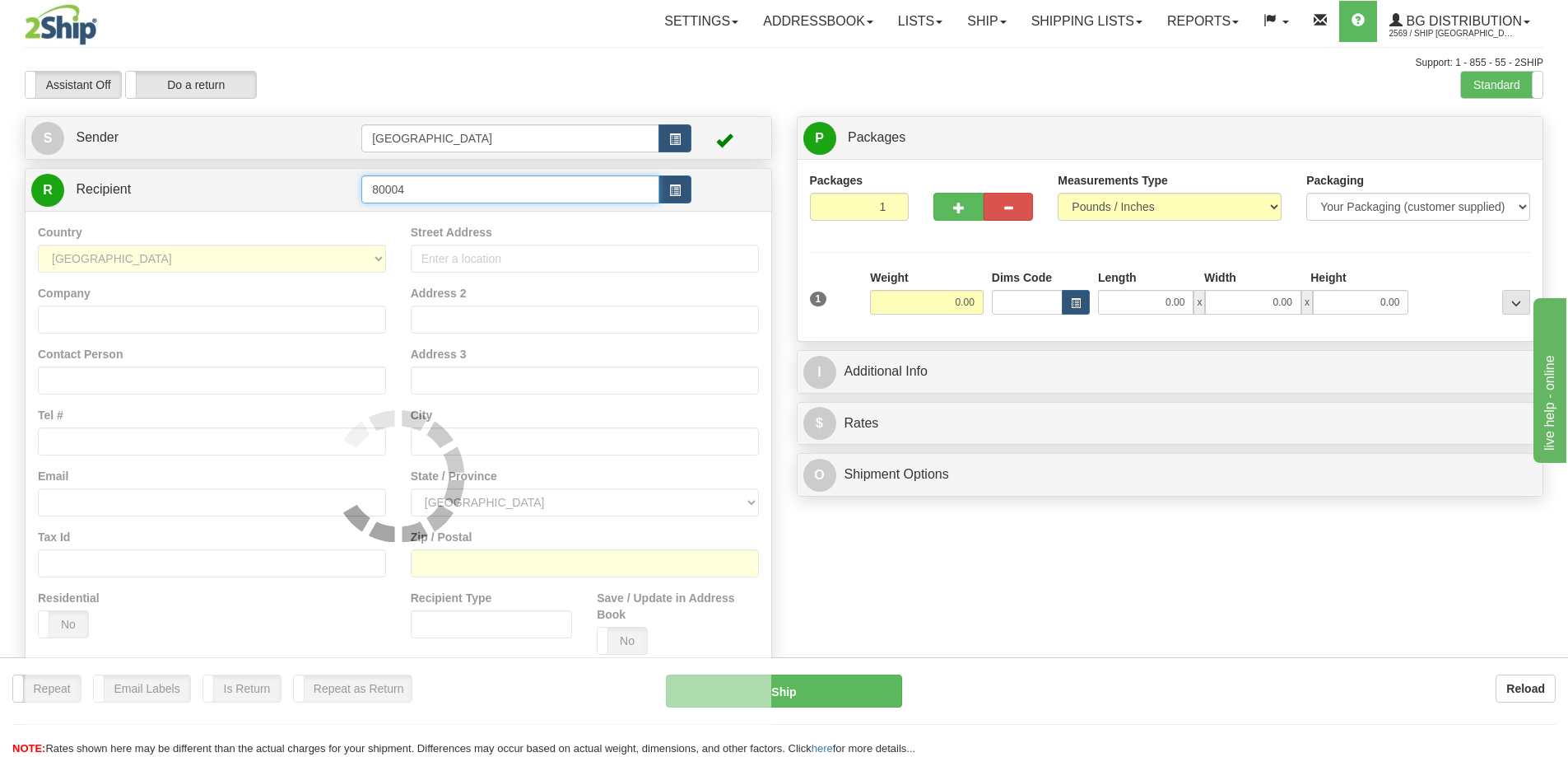
type input "80004"
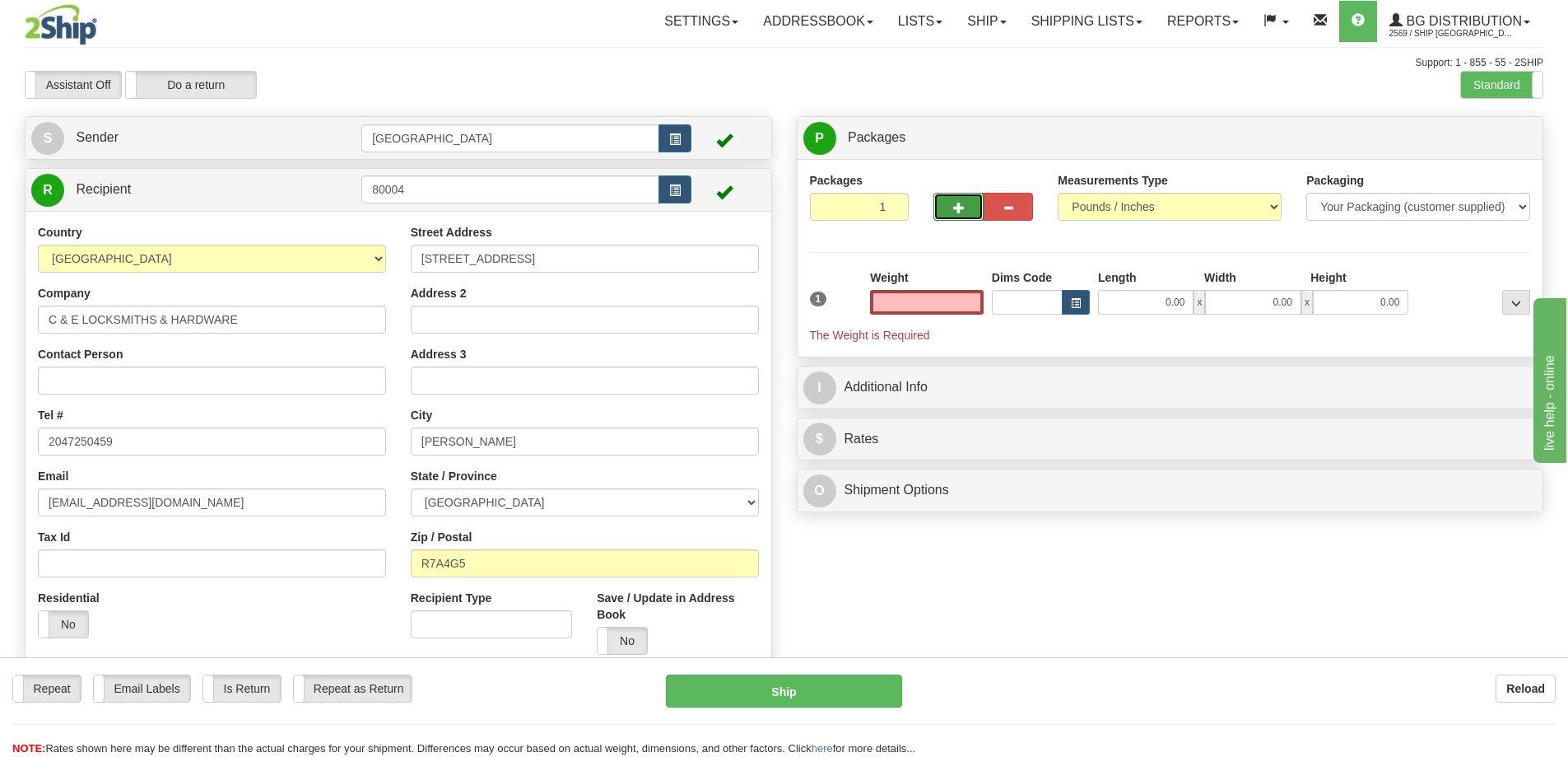
type input "0.00"
click at [954, 204] on span "button" at bounding box center [960, 208] width 12 height 11
type input "2"
click at [1481, 134] on span "Package Level" at bounding box center [1495, 139] width 65 height 12
radio input "true"
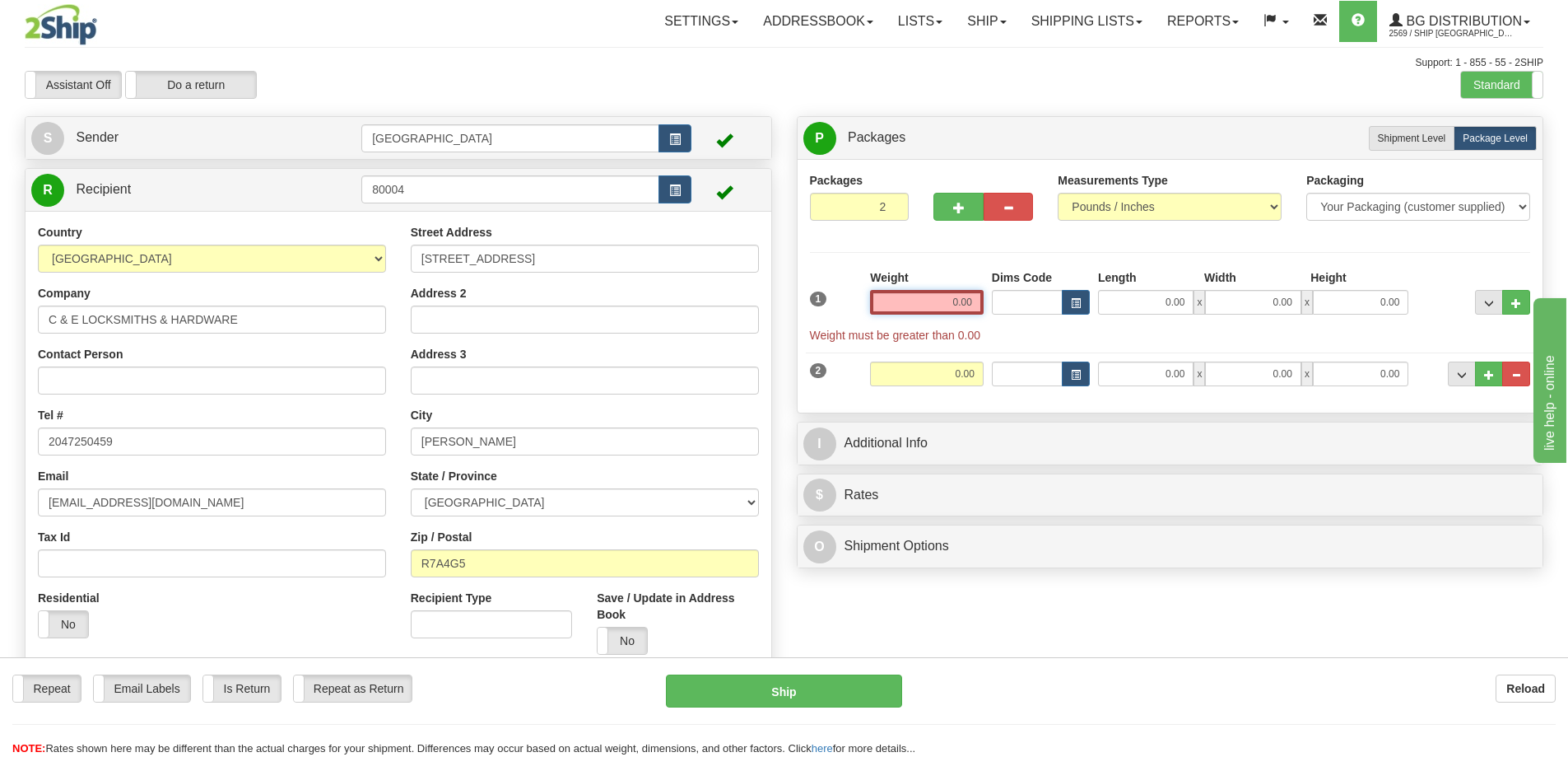
click at [979, 308] on input "0.00" at bounding box center [927, 302] width 114 height 25
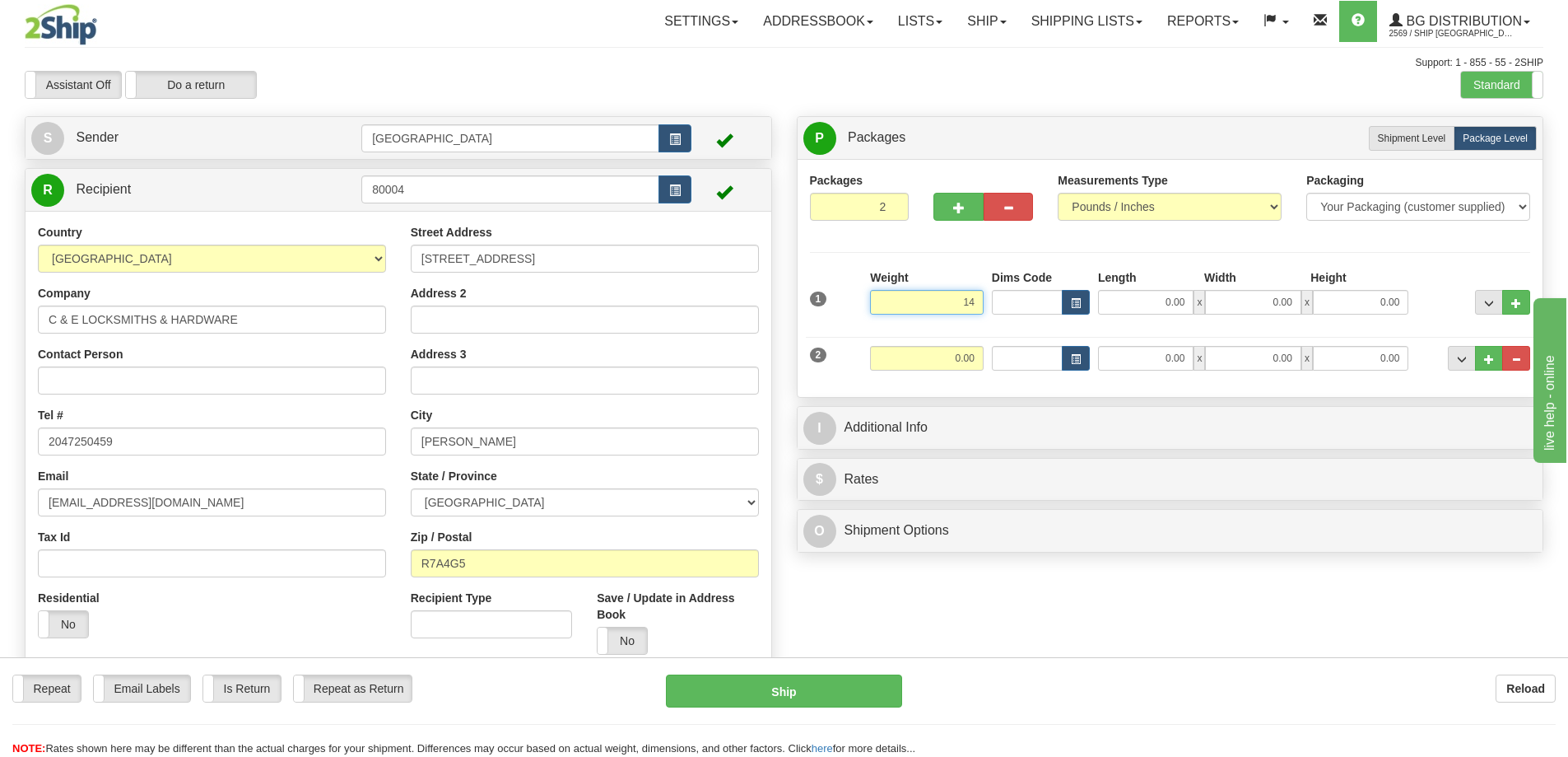
type input "14.00"
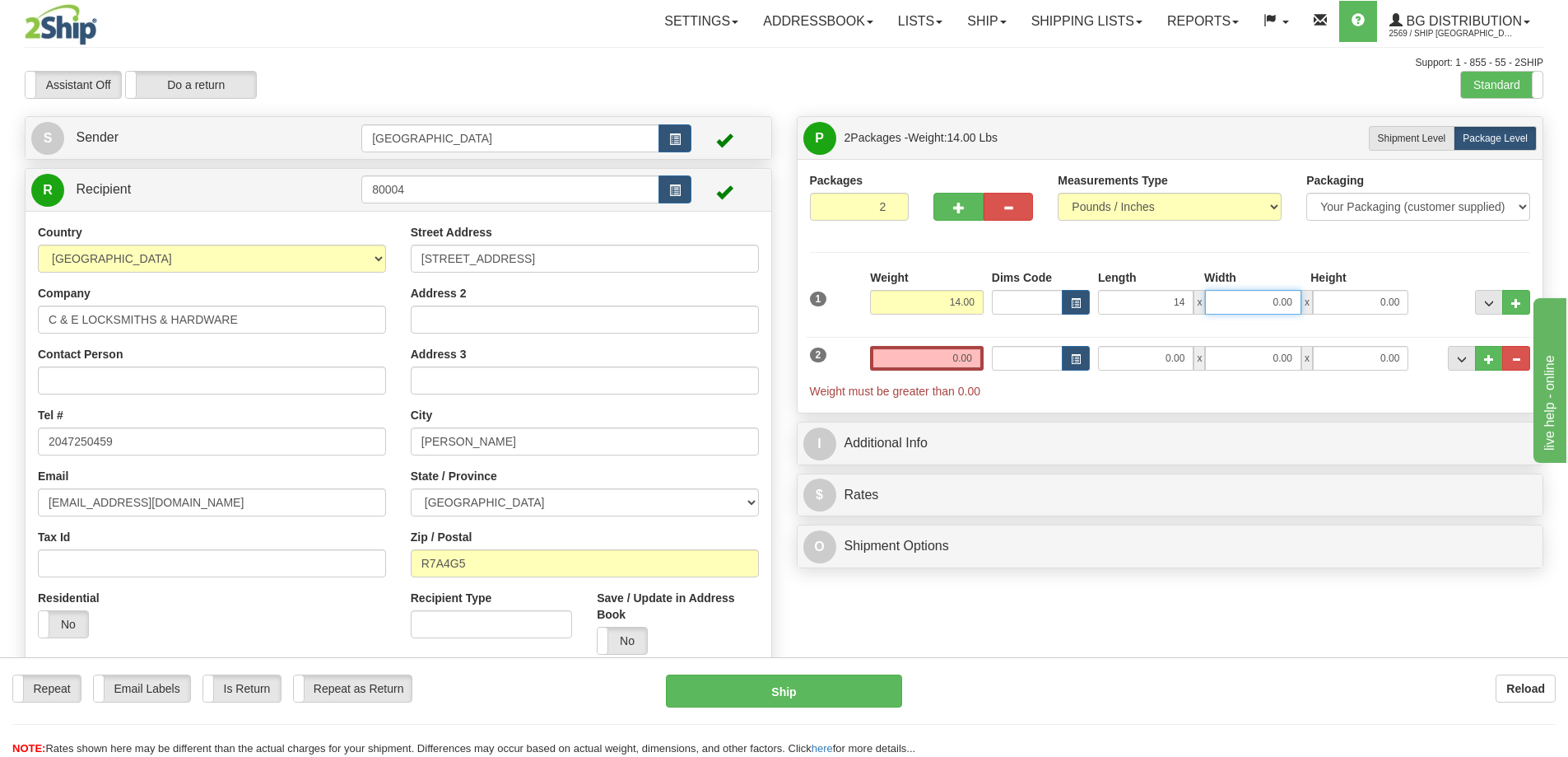
type input "14.00"
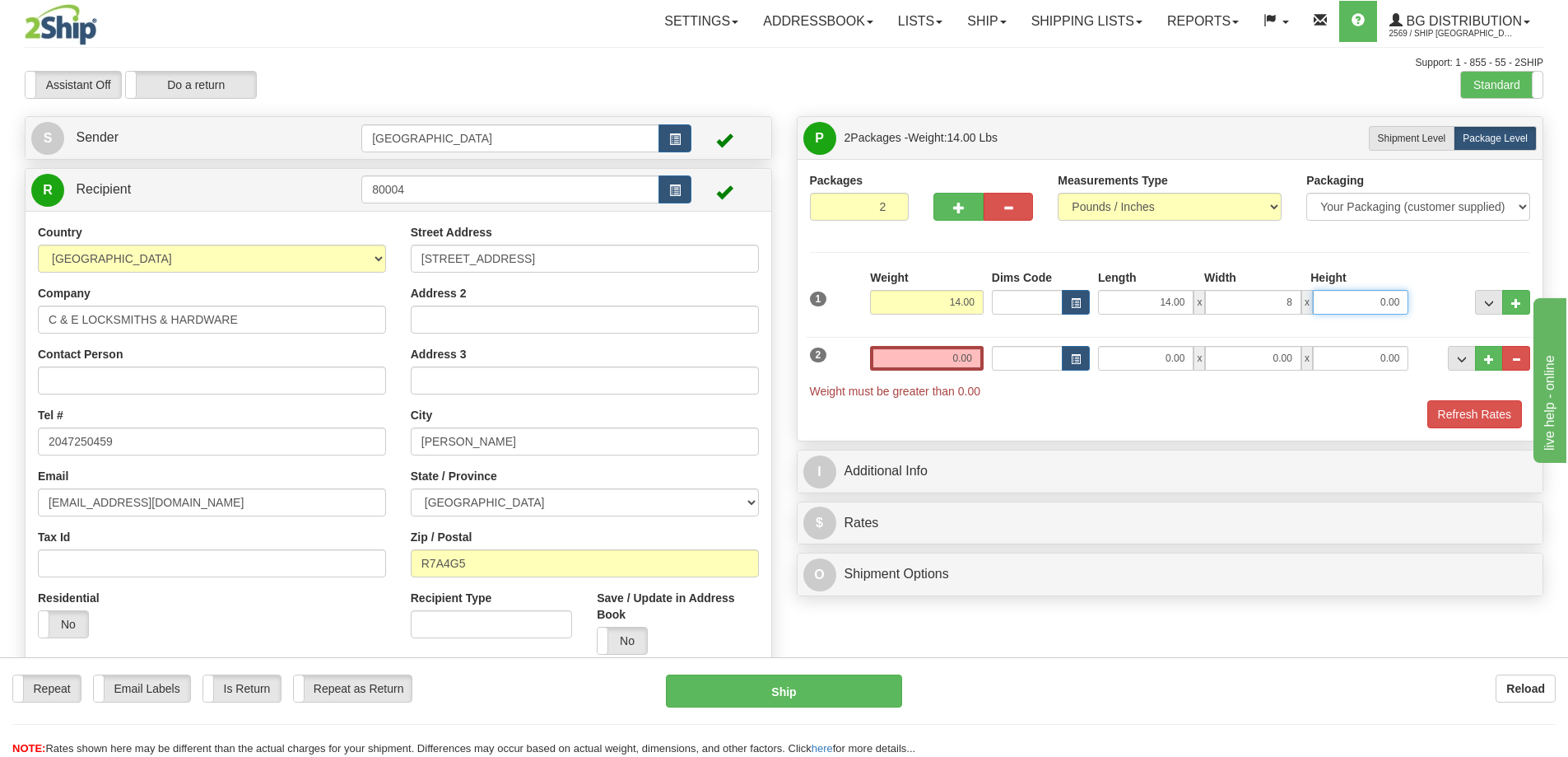
type input "8.00"
type input "10.00"
click at [968, 355] on input "0.00" at bounding box center [927, 358] width 114 height 25
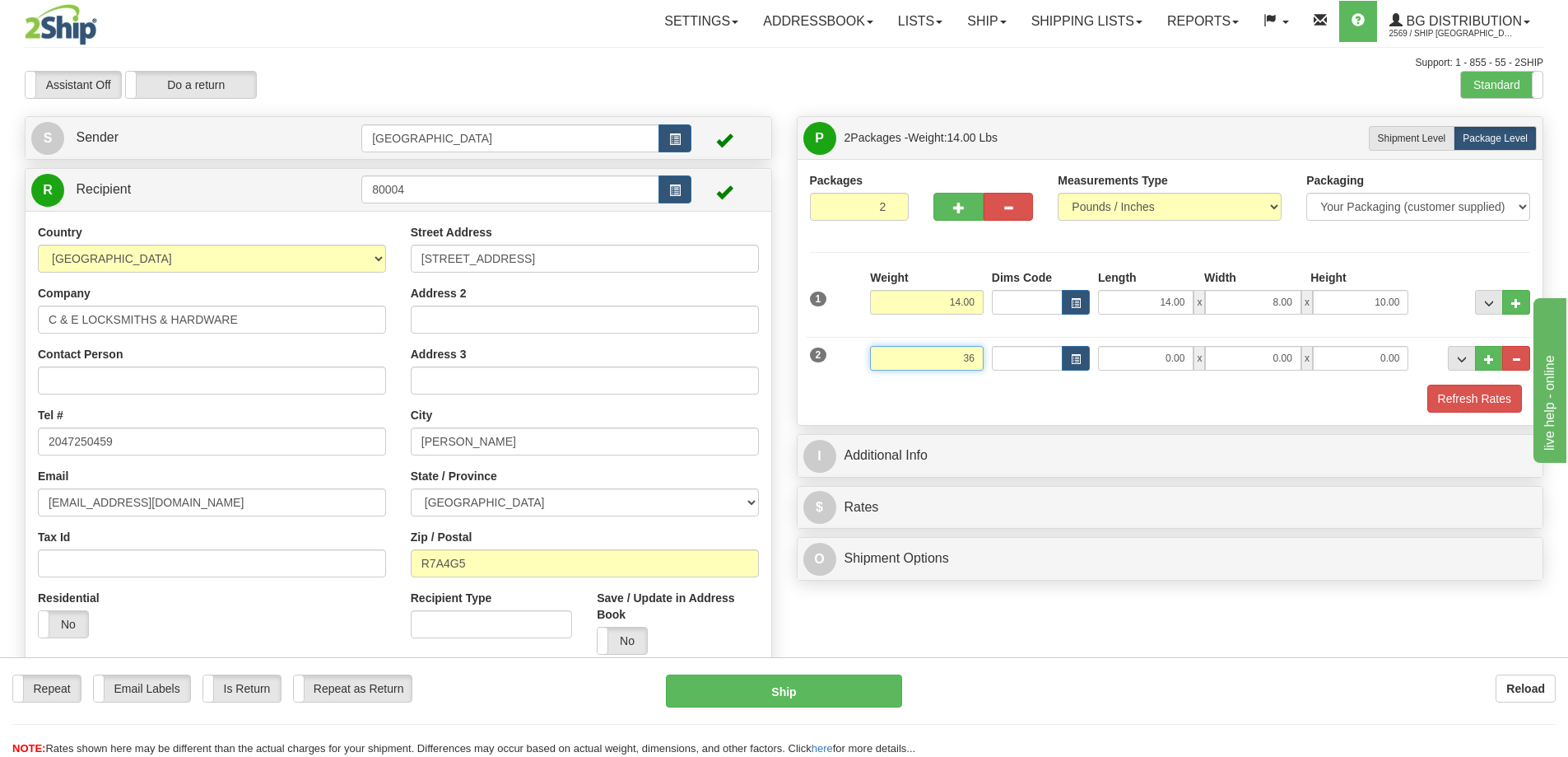
type input "36.00"
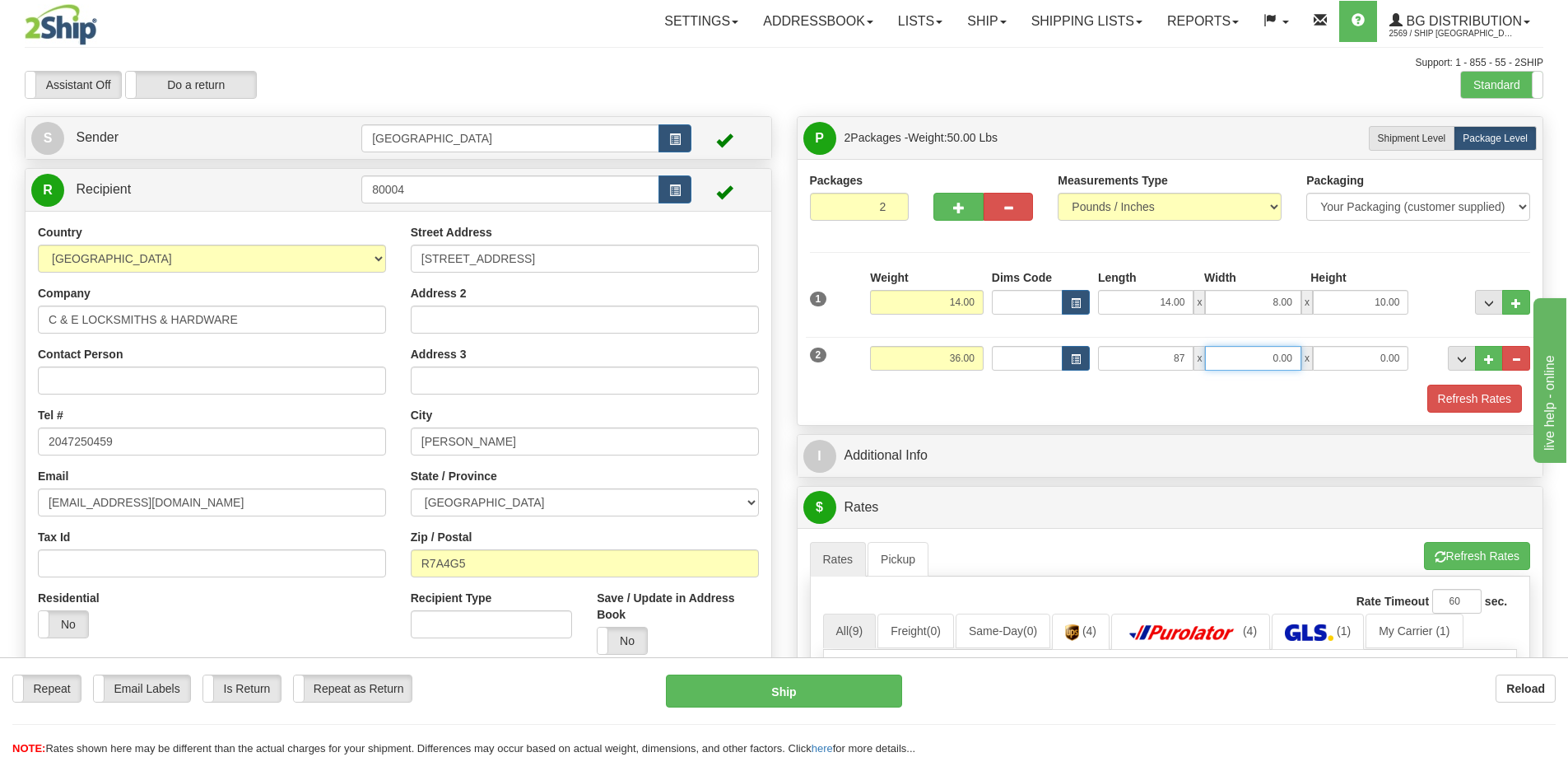
type input "87.00"
type input "7.00"
type input "3.00"
click at [1451, 389] on button "Refresh Rates" at bounding box center [1475, 398] width 95 height 28
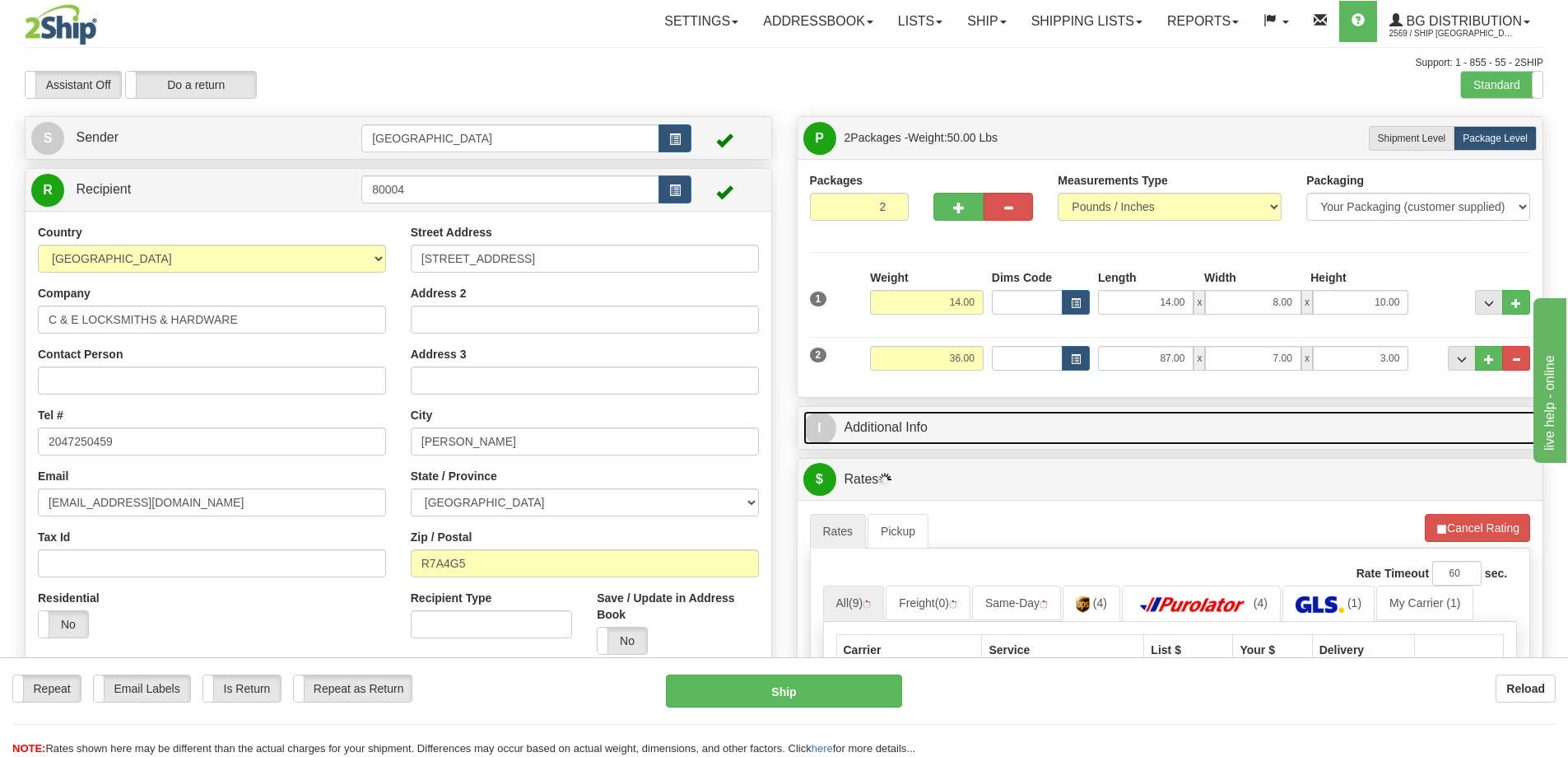
click at [1042, 427] on link "I Additional Info" at bounding box center [1171, 427] width 734 height 34
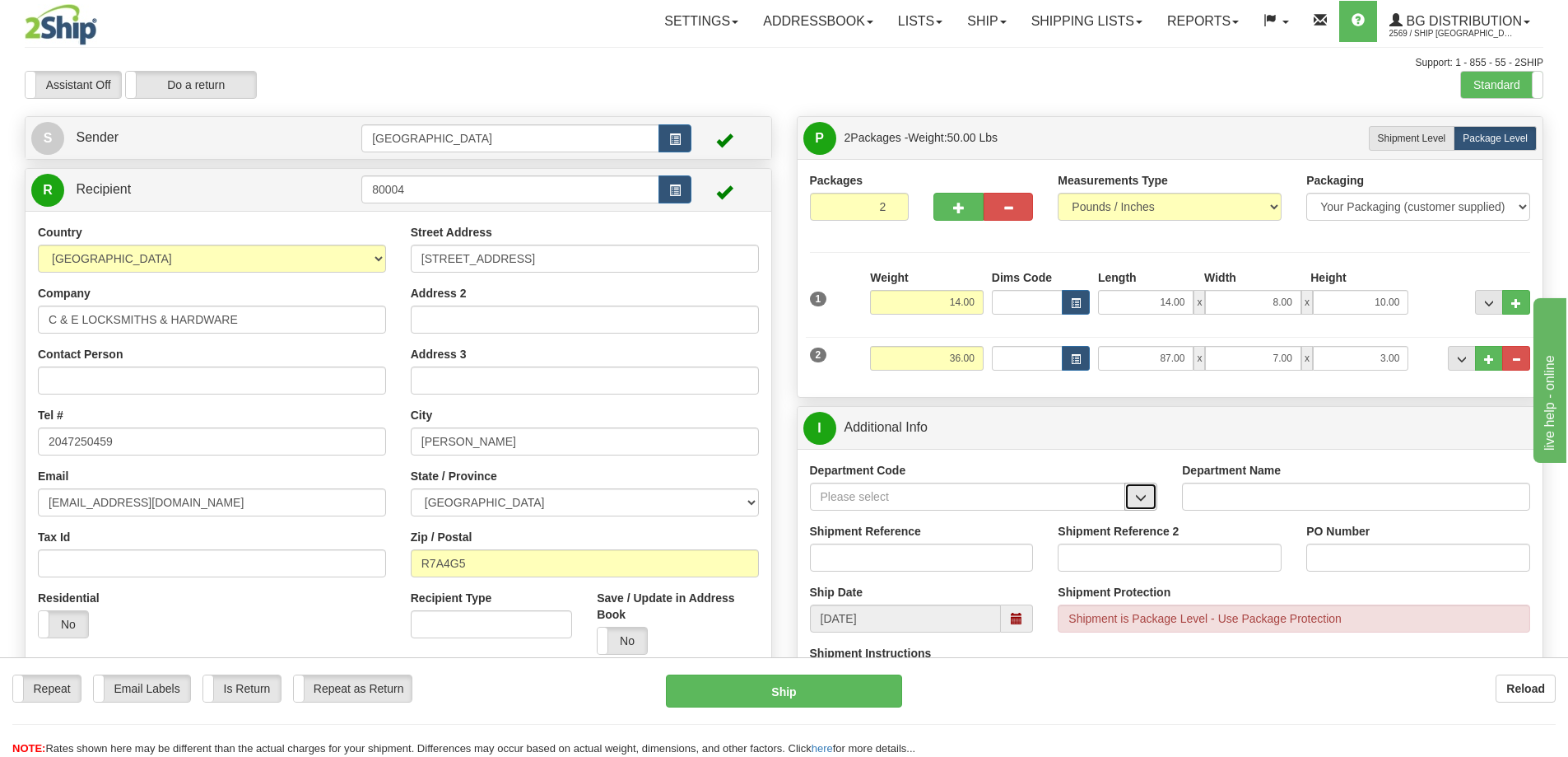
click at [1138, 494] on span "button" at bounding box center [1142, 497] width 12 height 11
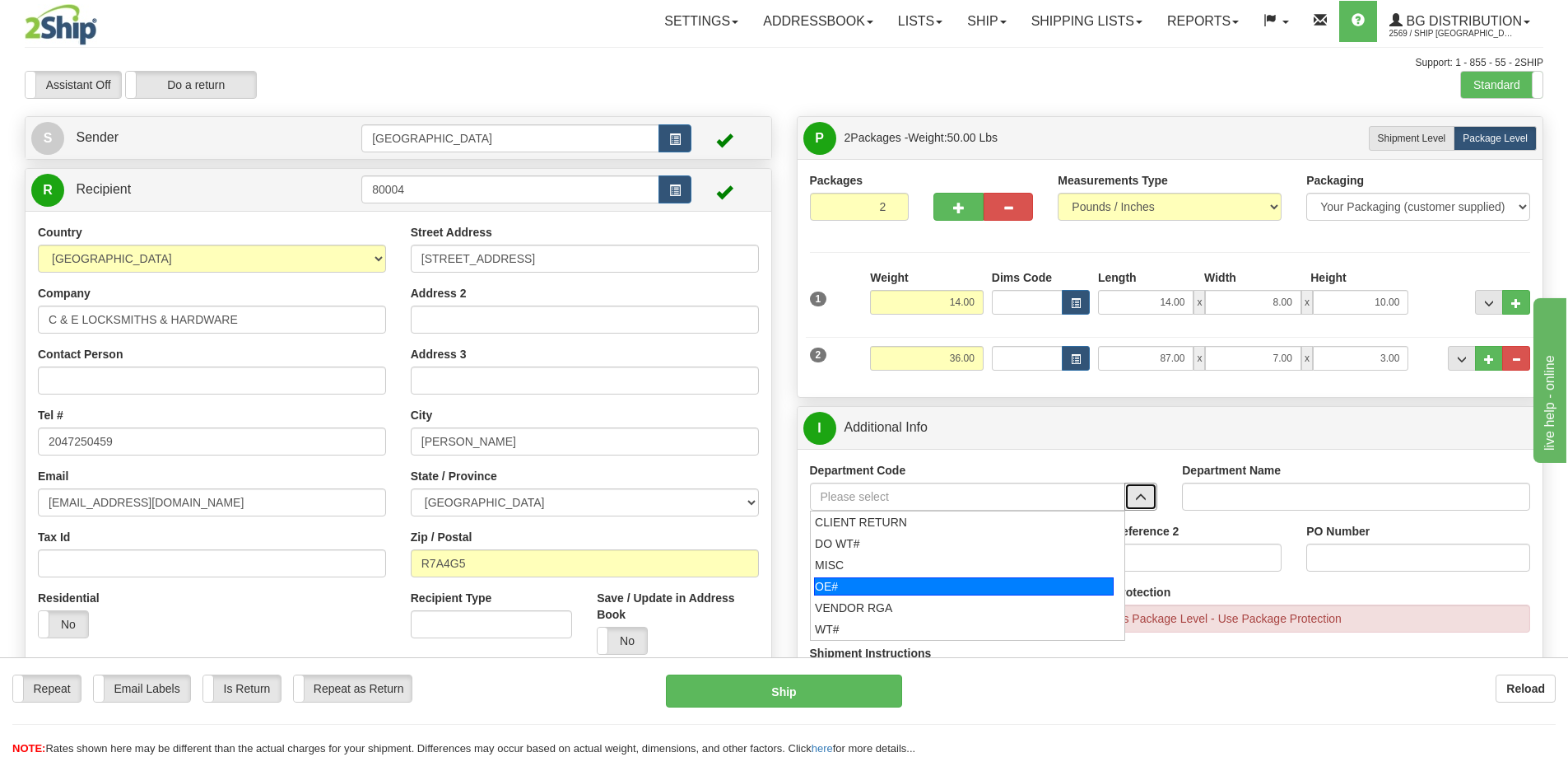
click at [948, 579] on div "OE#" at bounding box center [964, 586] width 300 height 18
type input "OE#"
type input "ORDERS"
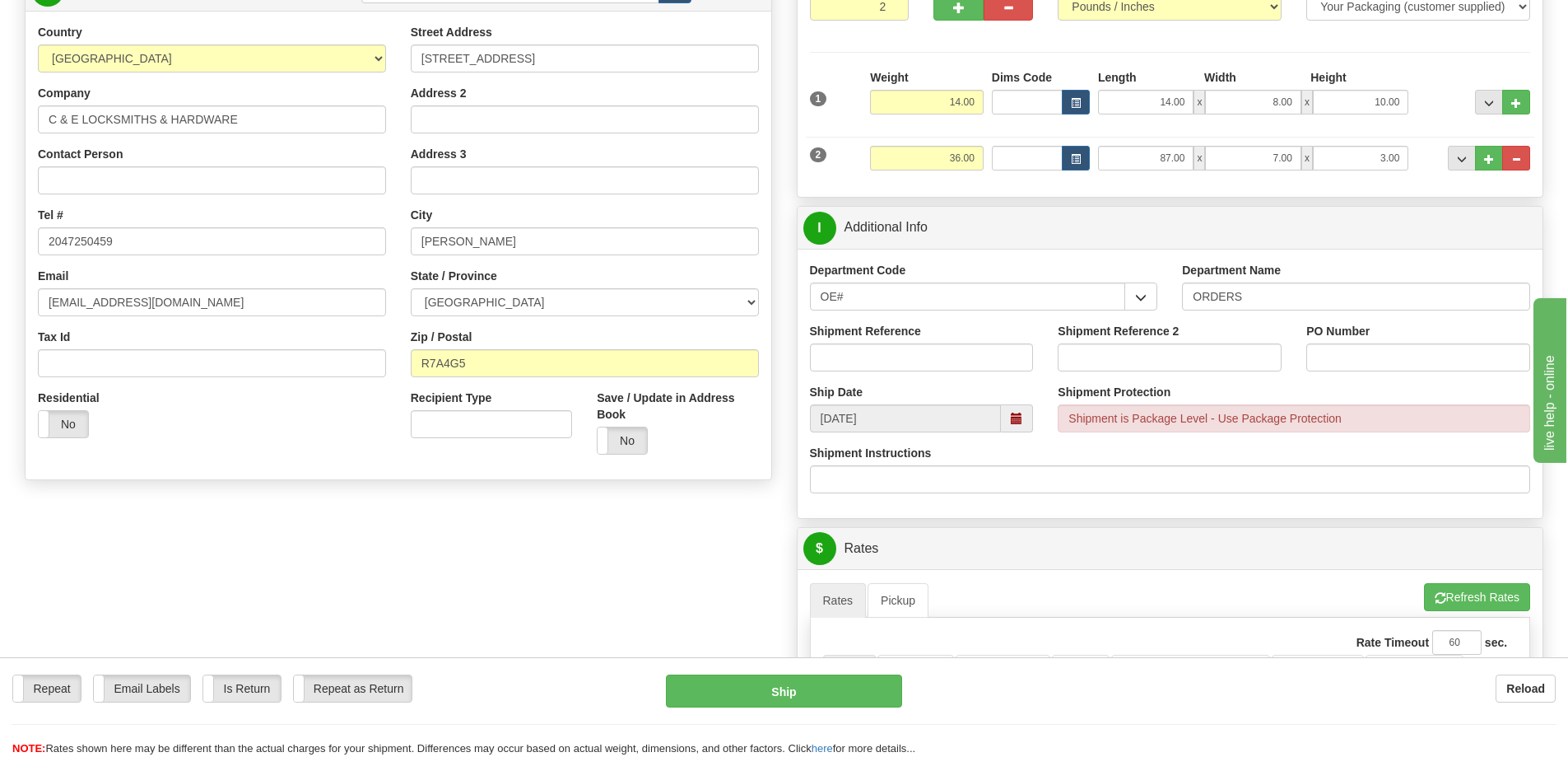
scroll to position [247, 0]
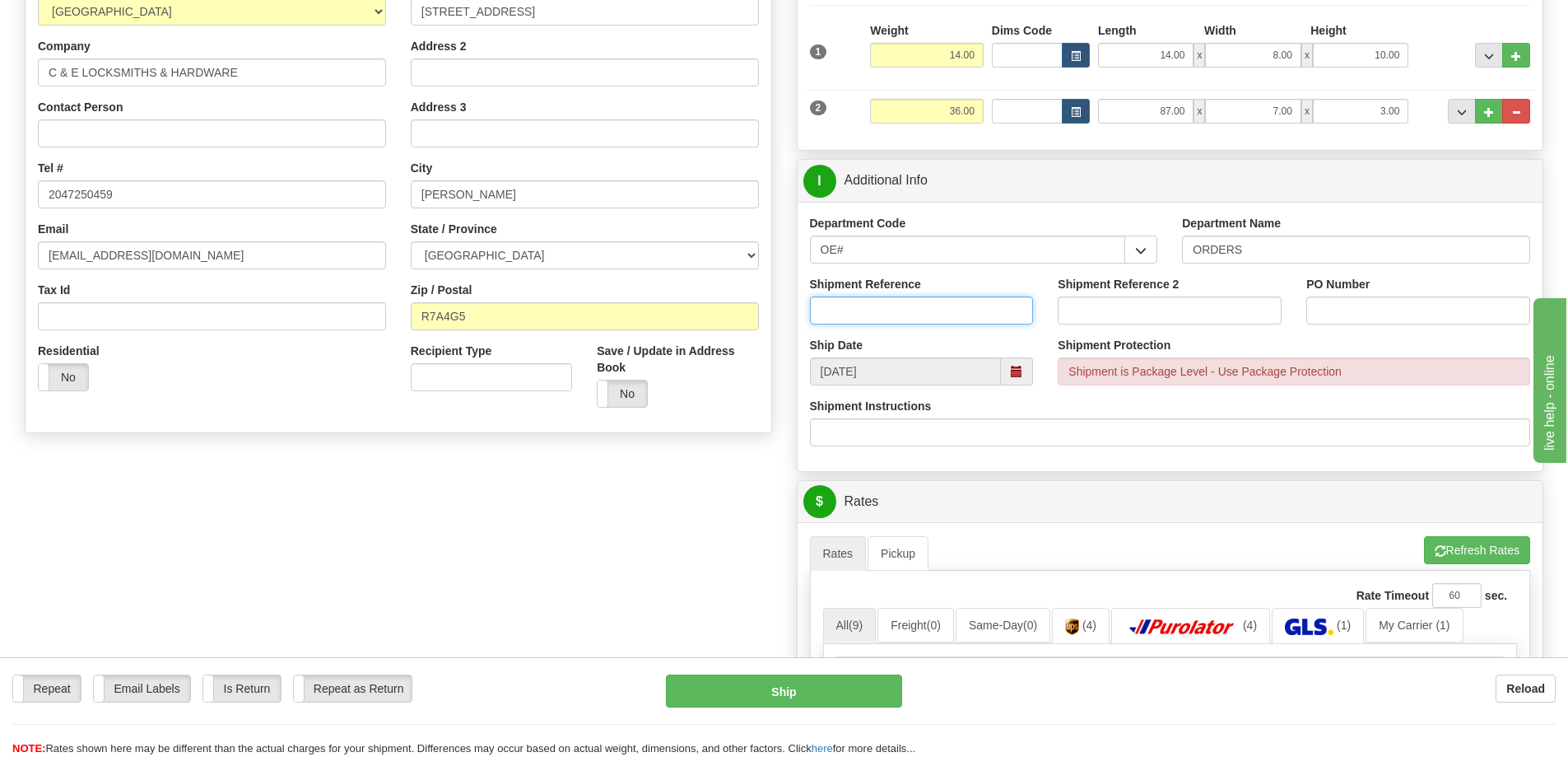
click at [940, 302] on input "Shipment Reference" at bounding box center [922, 311] width 224 height 28
type input "90040081-00 90040162-00"
click at [1383, 312] on input "PO Number" at bounding box center [1418, 311] width 224 height 28
type input "[PERSON_NAME]"
click at [1422, 278] on div "PO Number [PERSON_NAME]" at bounding box center [1418, 300] width 224 height 49
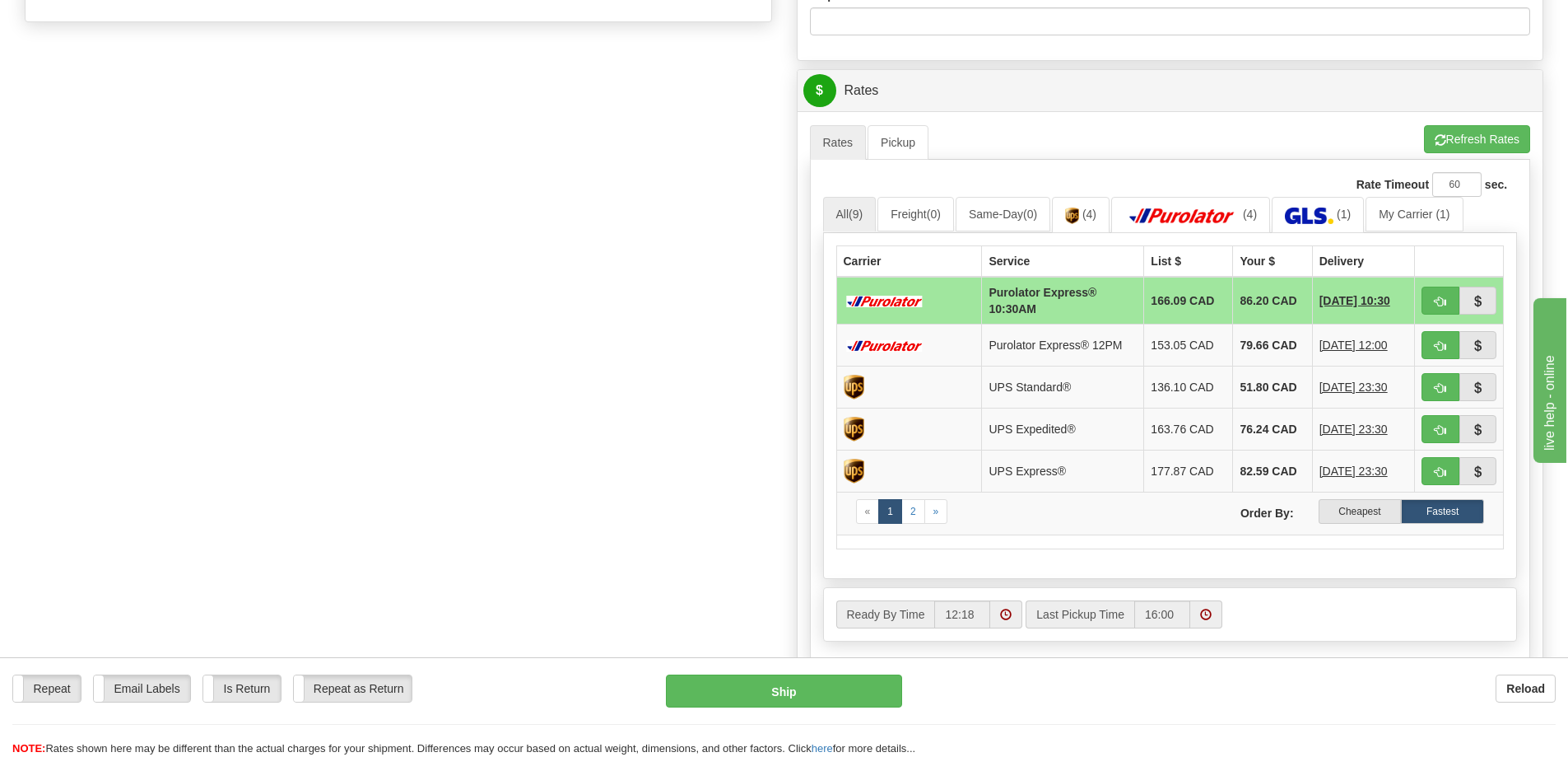
scroll to position [659, 0]
click at [1346, 508] on label "Cheapest" at bounding box center [1360, 510] width 83 height 25
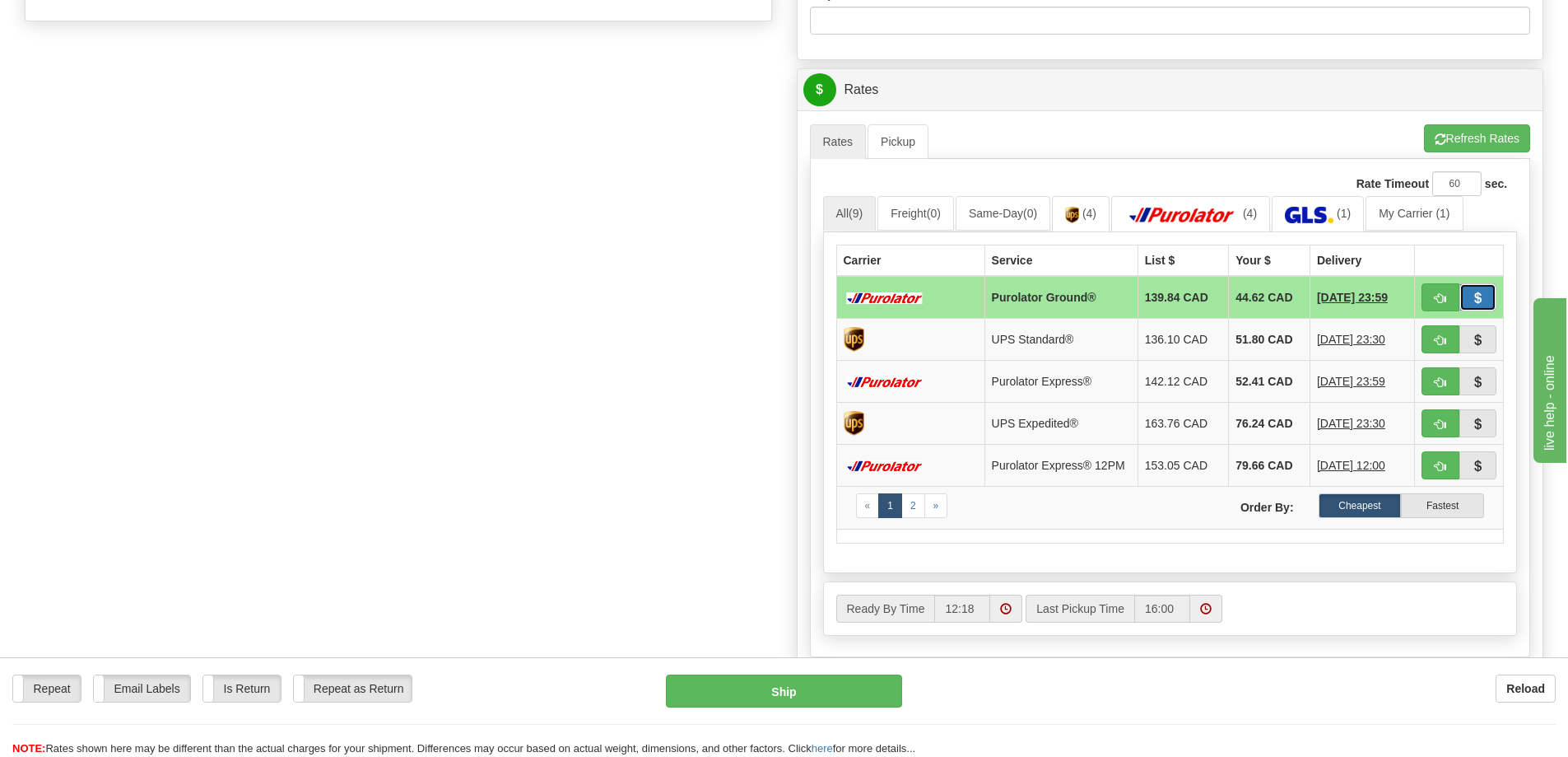
click at [1474, 297] on span "button" at bounding box center [1478, 298] width 12 height 11
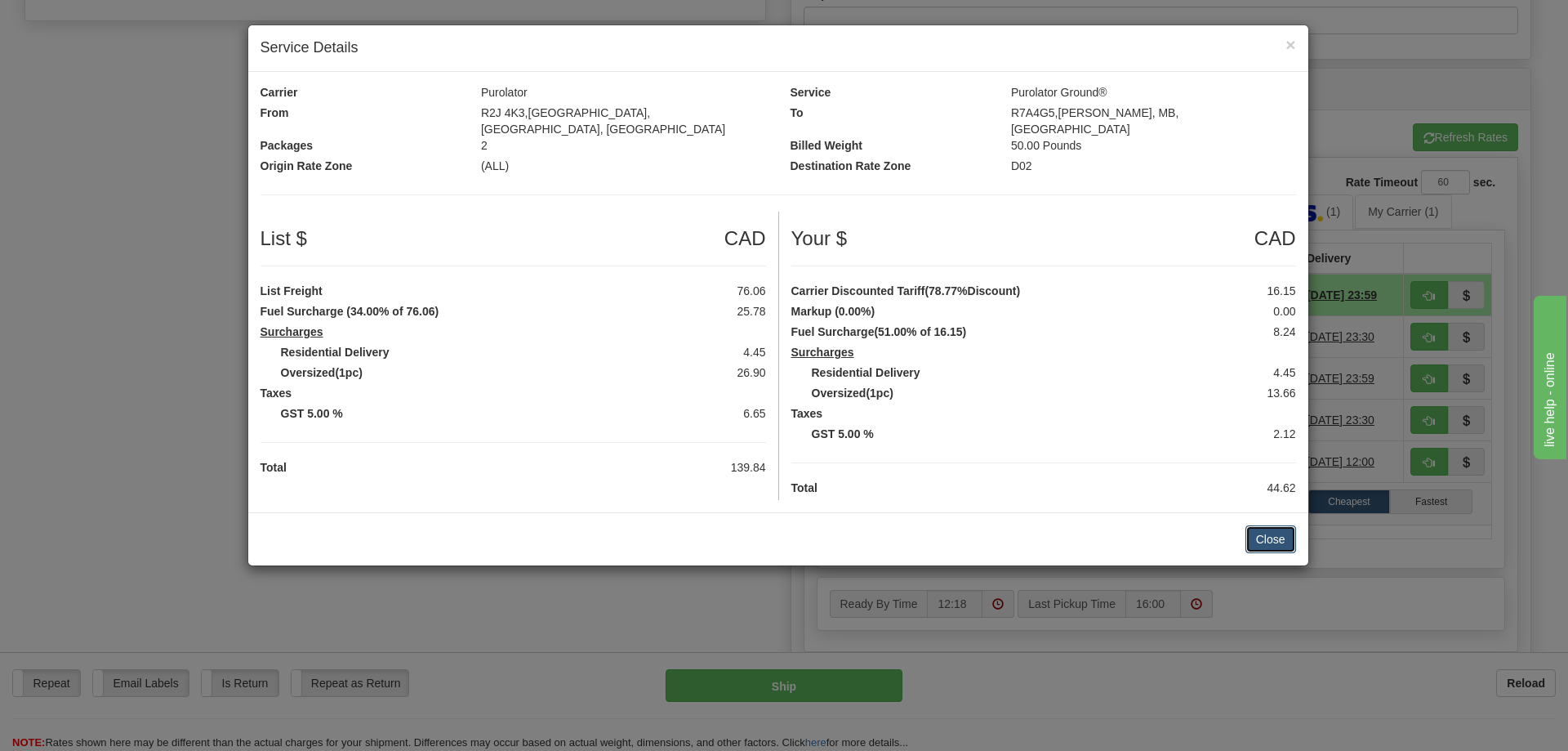
click at [1267, 529] on button "Close" at bounding box center [1270, 539] width 51 height 28
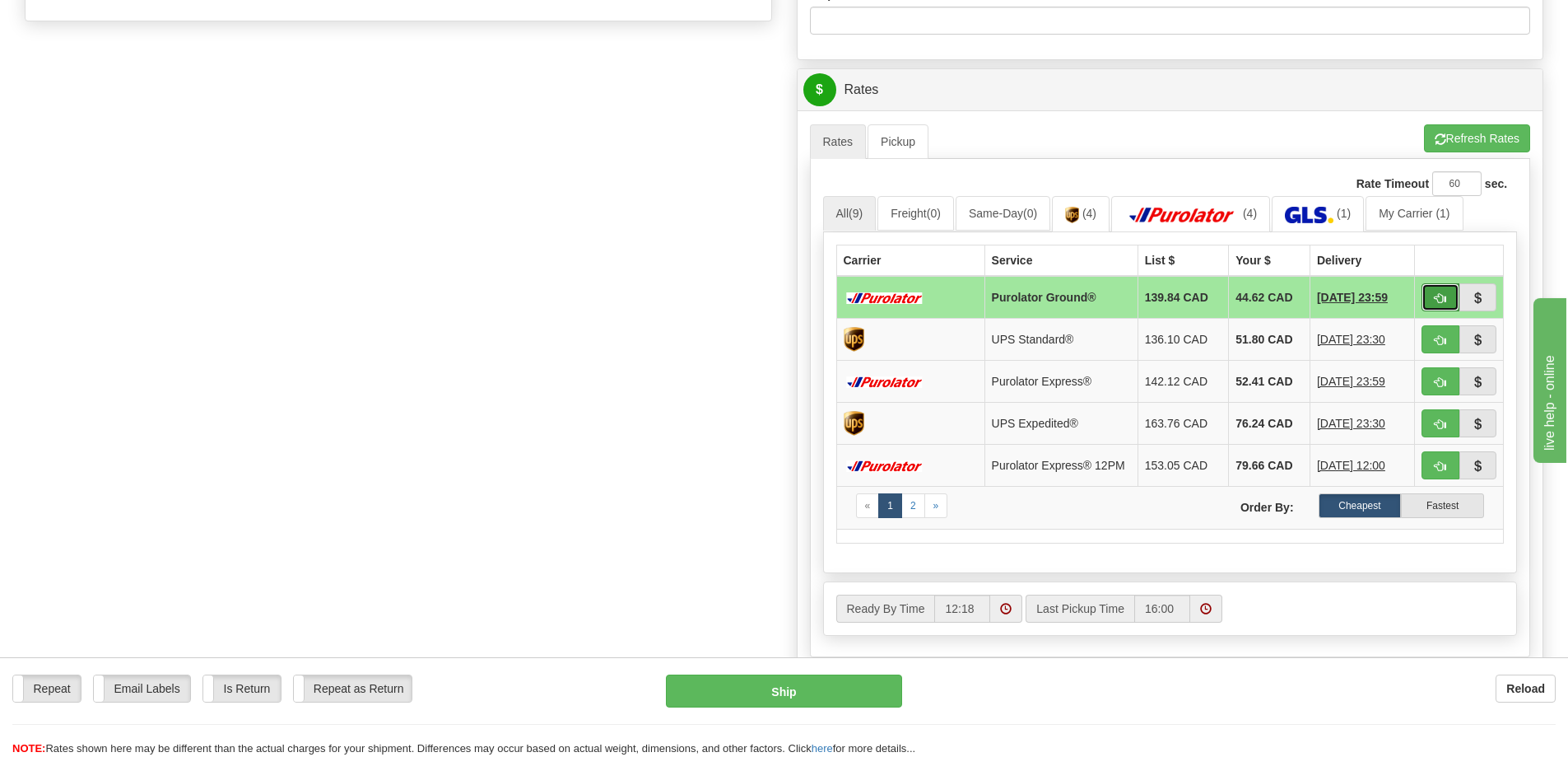
click at [1441, 298] on span "button" at bounding box center [1441, 298] width 12 height 11
type input "260"
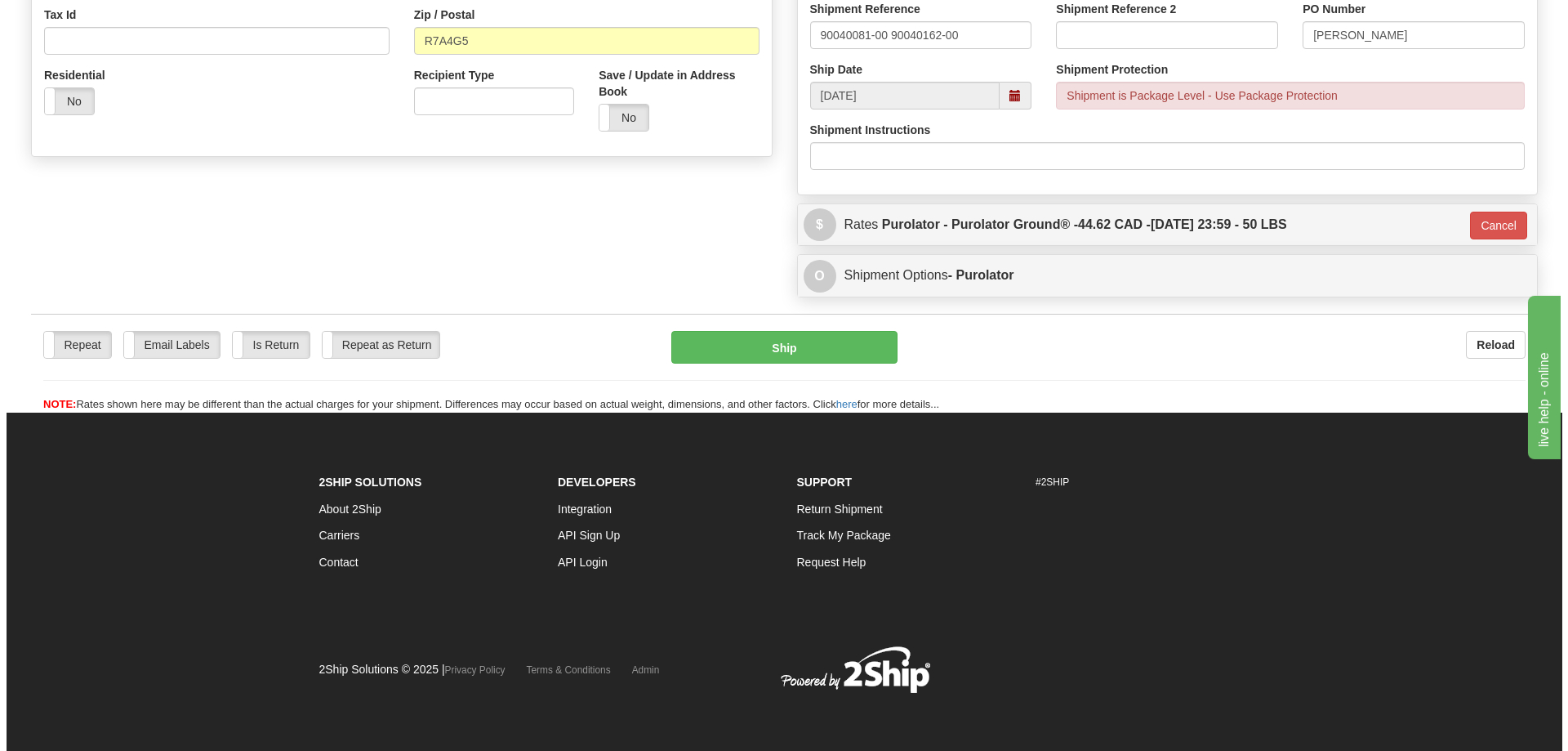
scroll to position [518, 0]
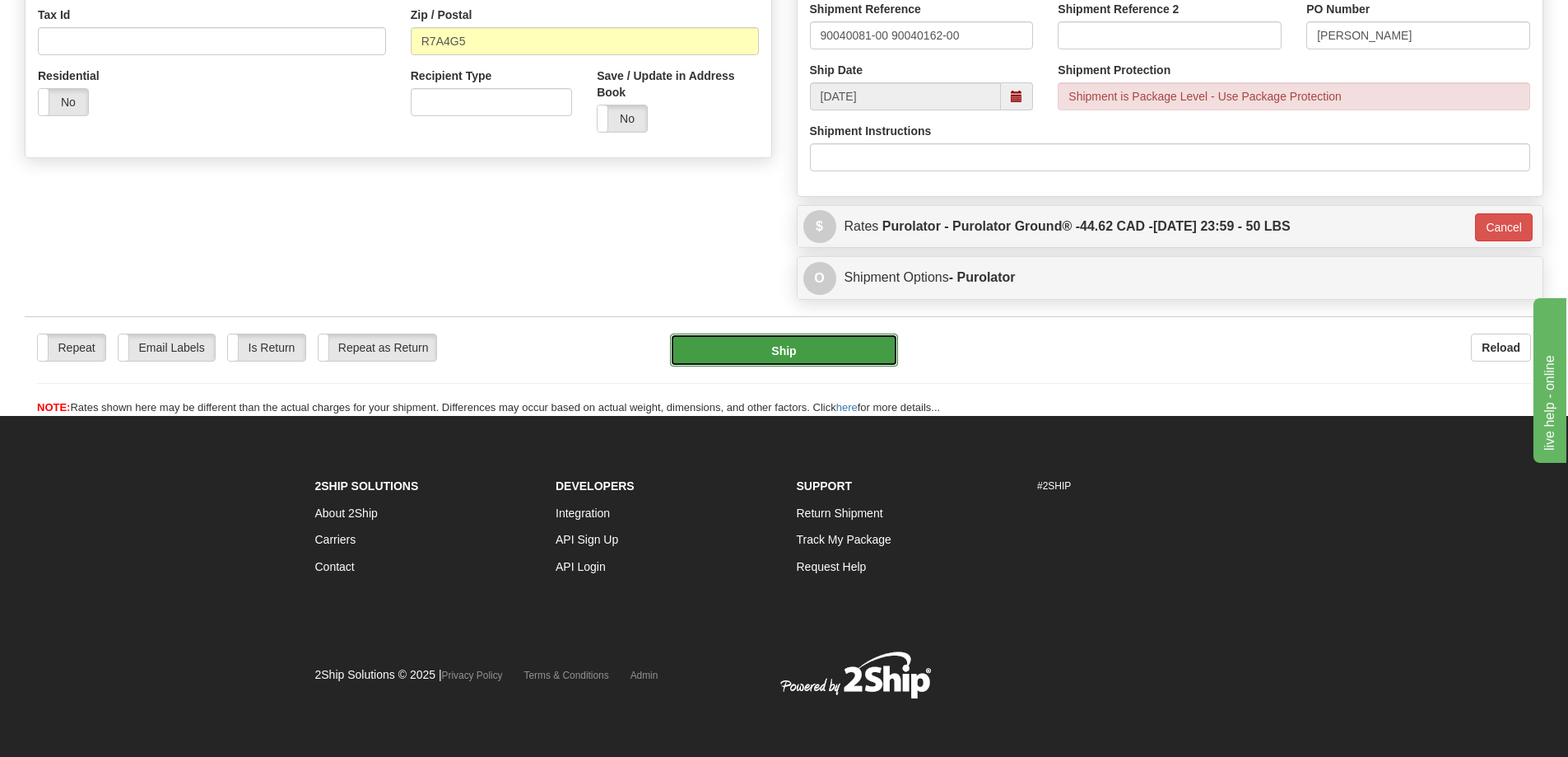
click at [812, 353] on button "Ship" at bounding box center [784, 350] width 228 height 33
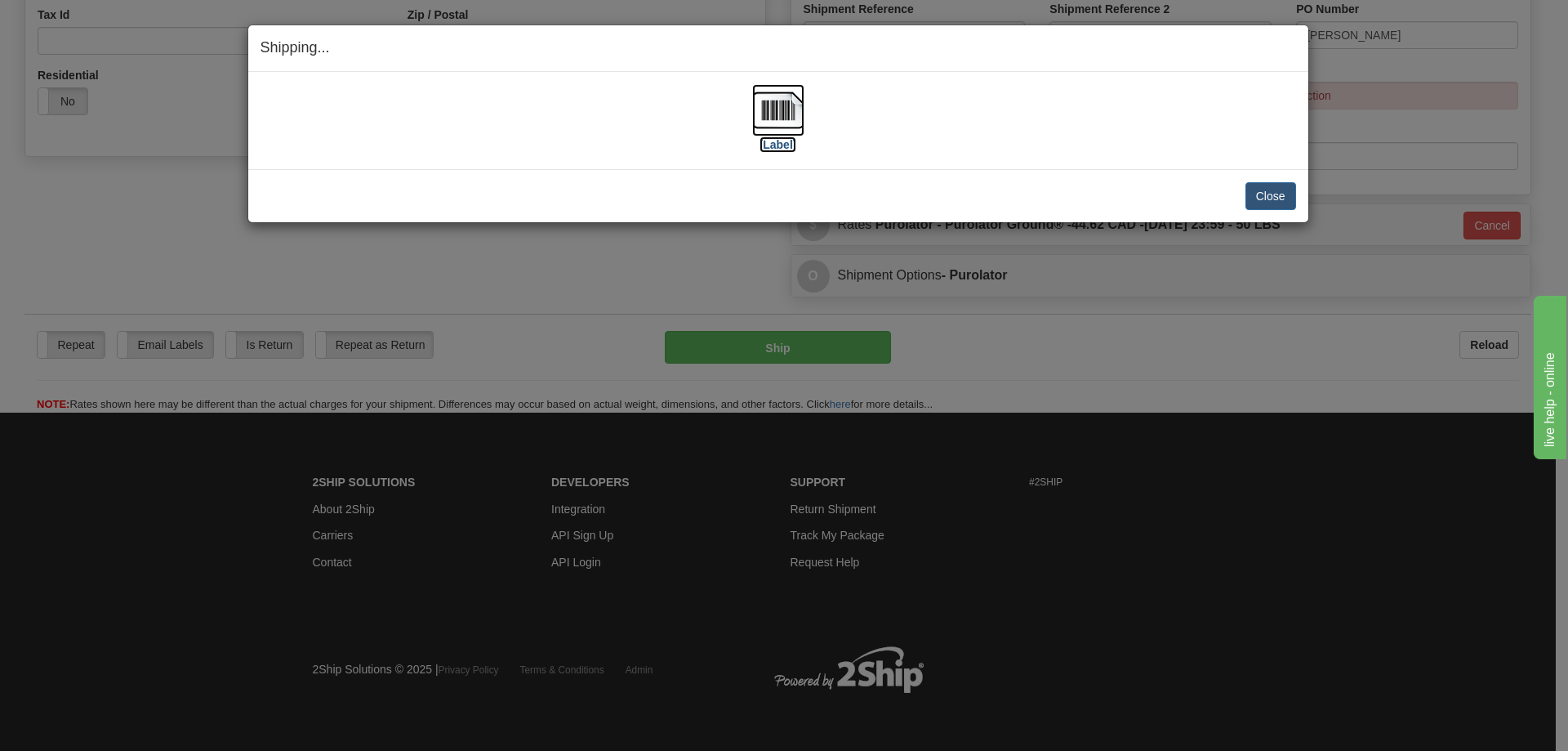
click at [780, 144] on label "[Label]" at bounding box center [779, 145] width 38 height 16
click at [1268, 193] on button "Close" at bounding box center [1270, 196] width 51 height 28
